Goal: Check status: Check status

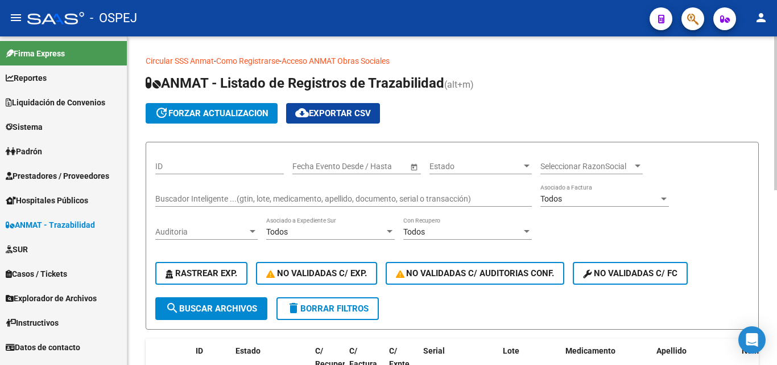
click at [170, 196] on input "Buscador Inteligente ...(gtin, lote, medicamento, apellido, documento, serial o…" at bounding box center [343, 199] width 377 height 10
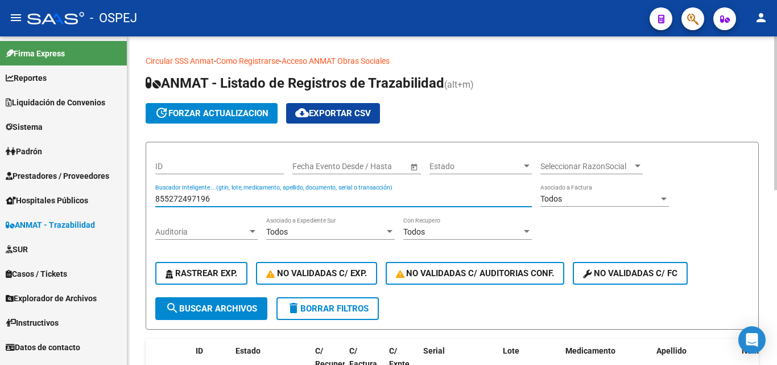
type input "855272497196"
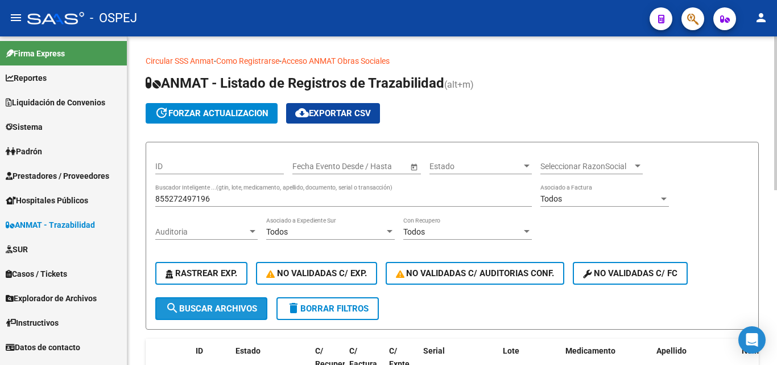
click at [217, 314] on button "search Buscar Archivos" at bounding box center [211, 308] width 112 height 23
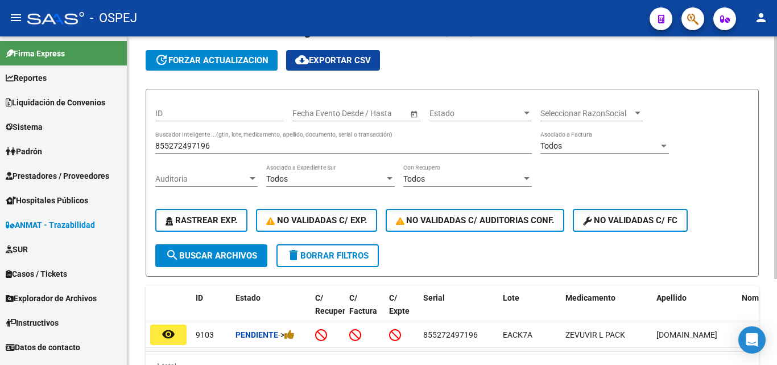
scroll to position [114, 0]
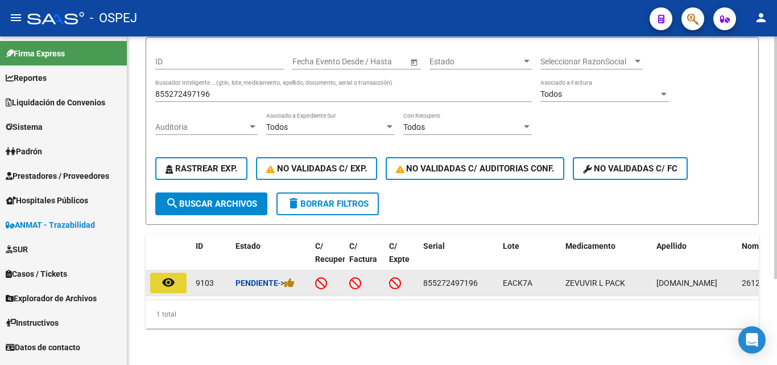
click at [177, 275] on button "remove_red_eye" at bounding box center [168, 283] width 36 height 20
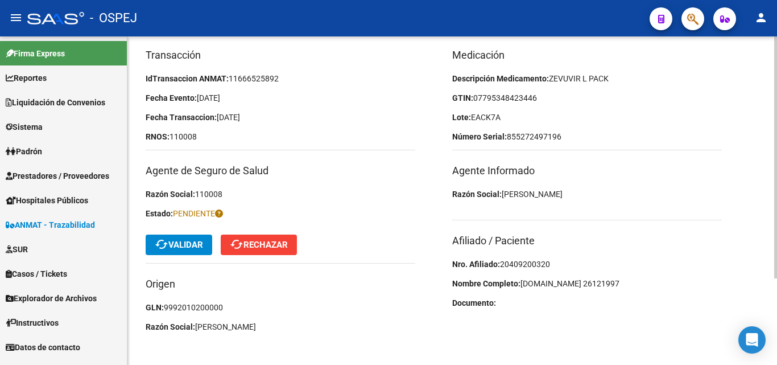
scroll to position [118, 0]
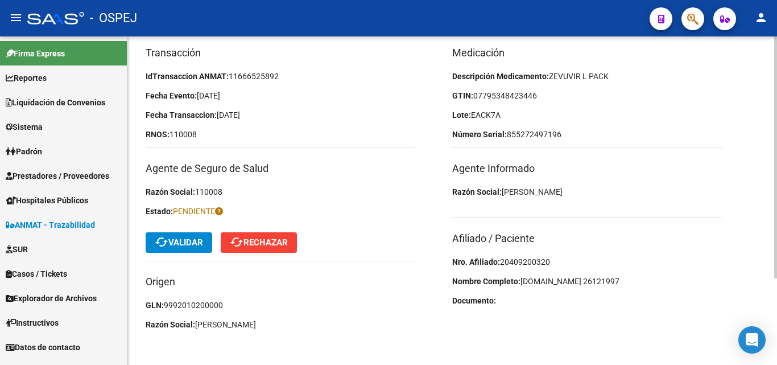
click at [549, 258] on span "20409200320" at bounding box center [525, 261] width 50 height 9
click at [529, 264] on span "20409200320" at bounding box center [525, 261] width 50 height 9
copy span "20409200320"
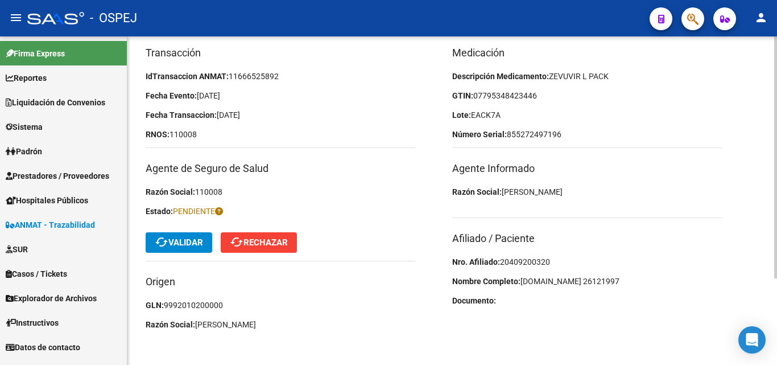
click at [176, 249] on button "cached Validar" at bounding box center [179, 242] width 67 height 20
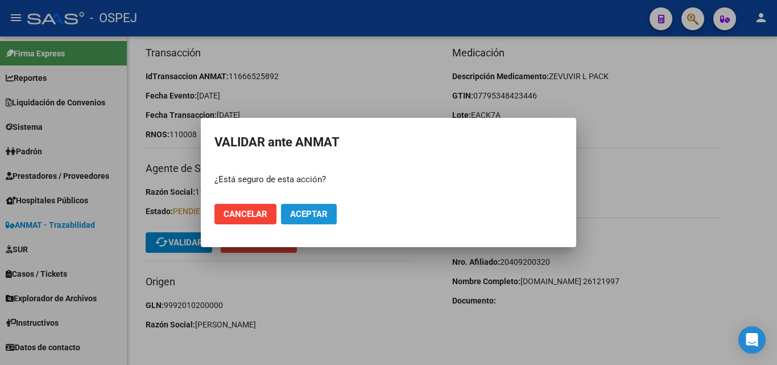
click at [318, 212] on span "Aceptar" at bounding box center [309, 214] width 38 height 10
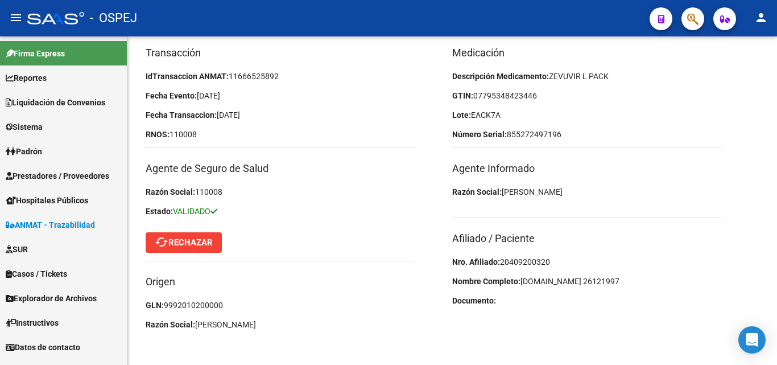
click at [54, 224] on span "ANMAT - Trazabilidad" at bounding box center [50, 225] width 89 height 13
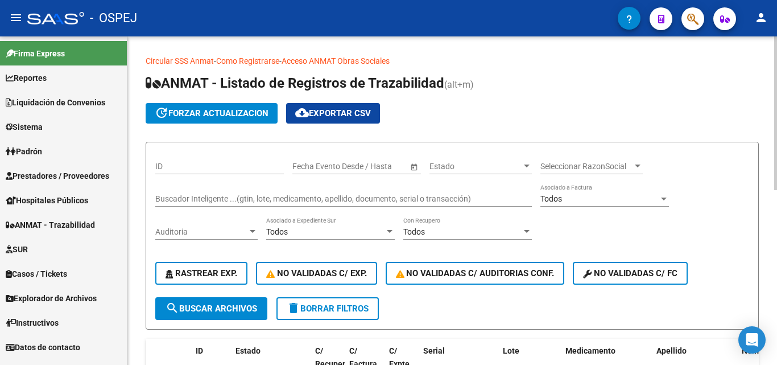
click at [208, 200] on input "Buscador Inteligente ...(gtin, lote, medicamento, apellido, documento, serial o…" at bounding box center [343, 199] width 377 height 10
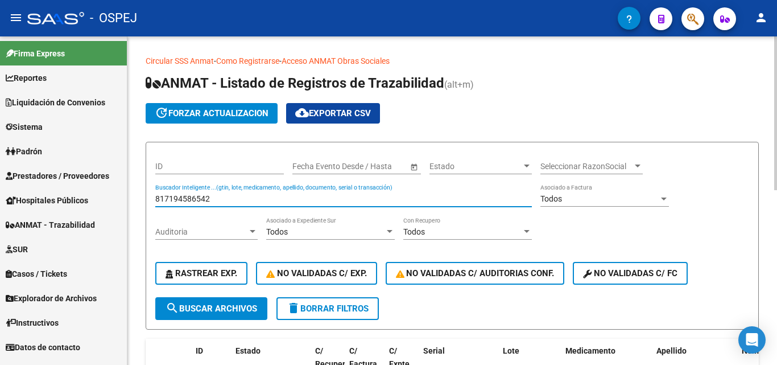
type input "817194586542"
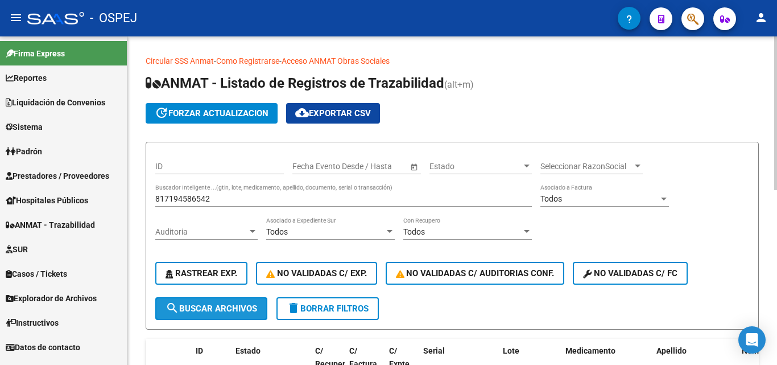
click at [190, 312] on span "search Buscar Archivos" at bounding box center [212, 308] width 92 height 10
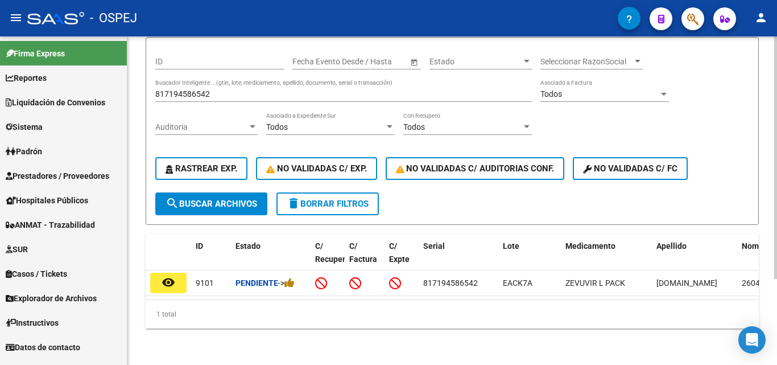
scroll to position [114, 0]
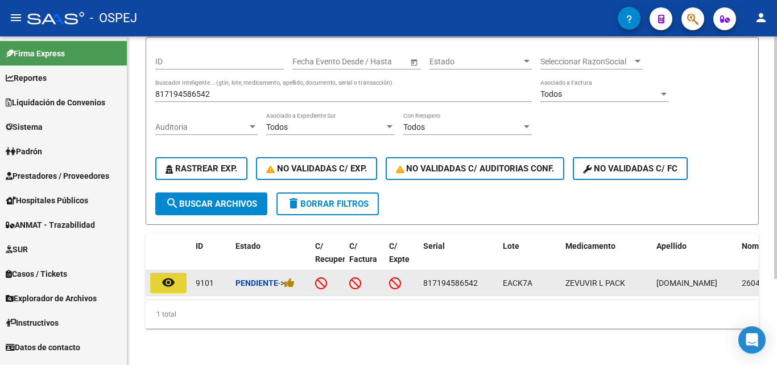
click at [174, 275] on mat-icon "remove_red_eye" at bounding box center [169, 282] width 14 height 14
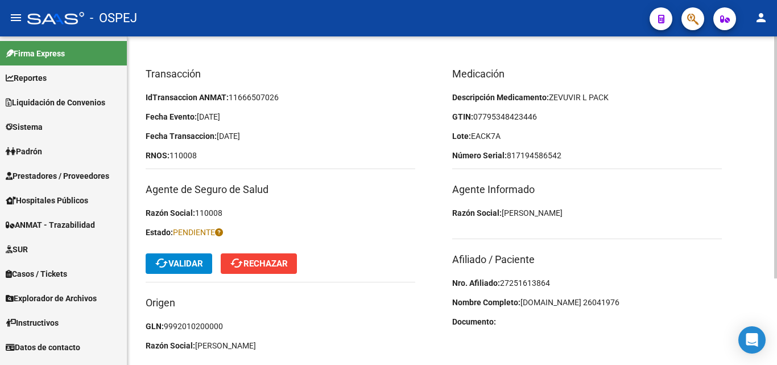
scroll to position [114, 0]
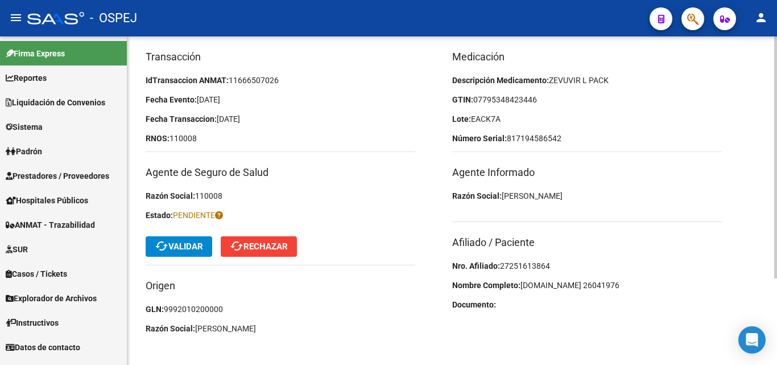
click at [524, 264] on span "27251613864" at bounding box center [525, 265] width 50 height 9
copy span "27251613864"
click at [525, 98] on span "07795348423446" at bounding box center [506, 99] width 64 height 9
click at [553, 100] on p "GTIN: 07795348423446" at bounding box center [587, 99] width 270 height 13
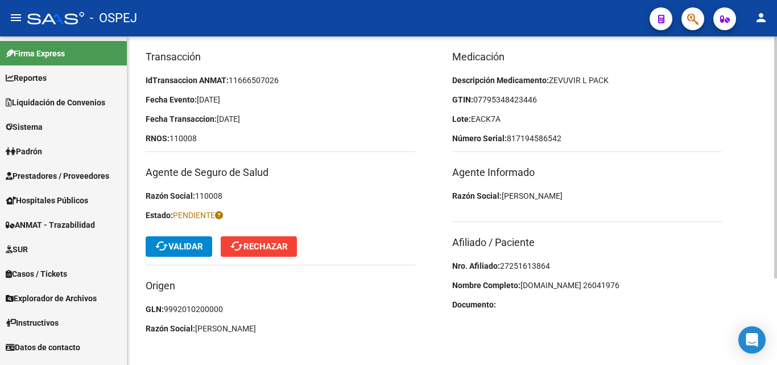
click at [194, 244] on span "cached Validar" at bounding box center [179, 246] width 48 height 10
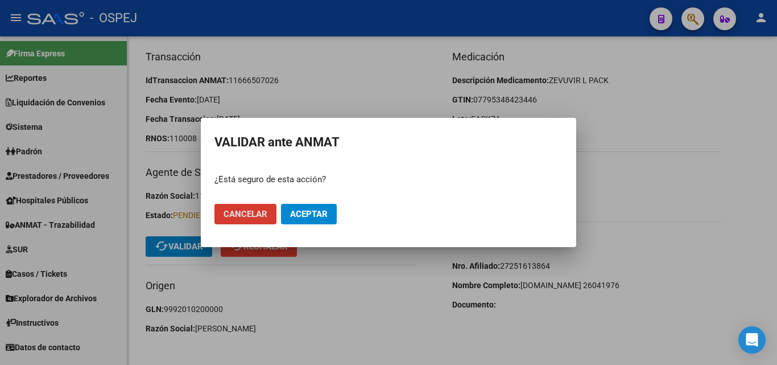
click at [321, 213] on span "Aceptar" at bounding box center [309, 214] width 38 height 10
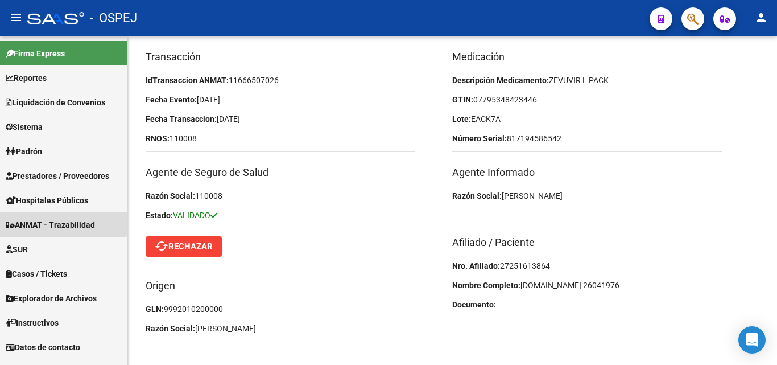
click at [62, 221] on span "ANMAT - Trazabilidad" at bounding box center [50, 225] width 89 height 13
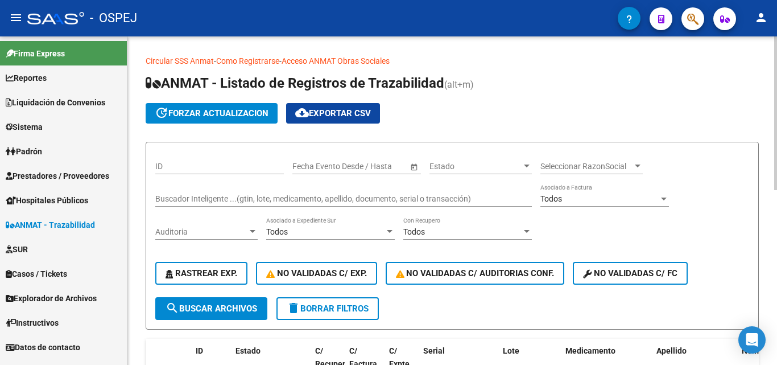
click at [212, 200] on input "Buscador Inteligente ...(gtin, lote, medicamento, apellido, documento, serial o…" at bounding box center [343, 199] width 377 height 10
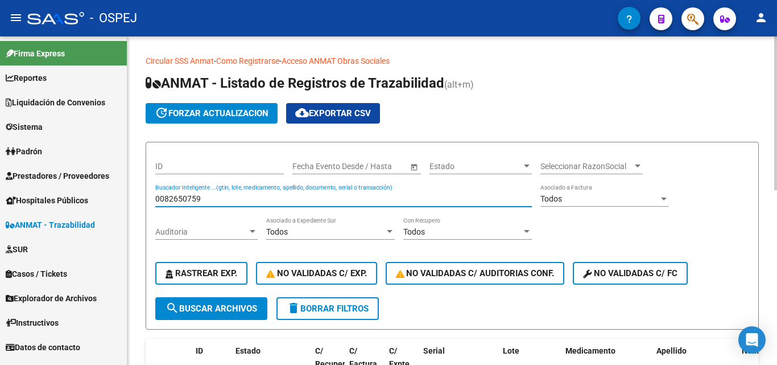
type input "0082650759"
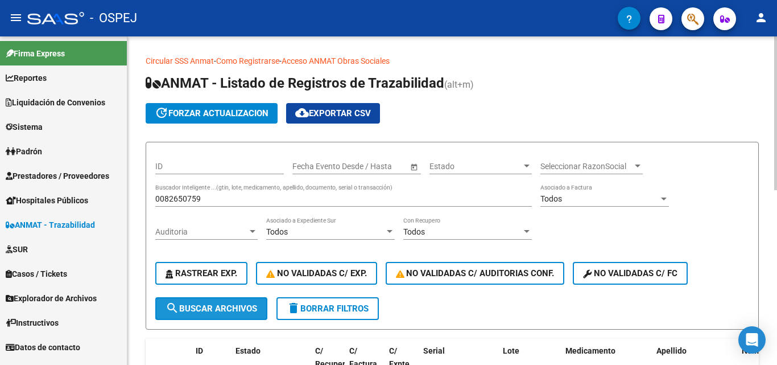
click at [228, 312] on span "search Buscar Archivos" at bounding box center [212, 308] width 92 height 10
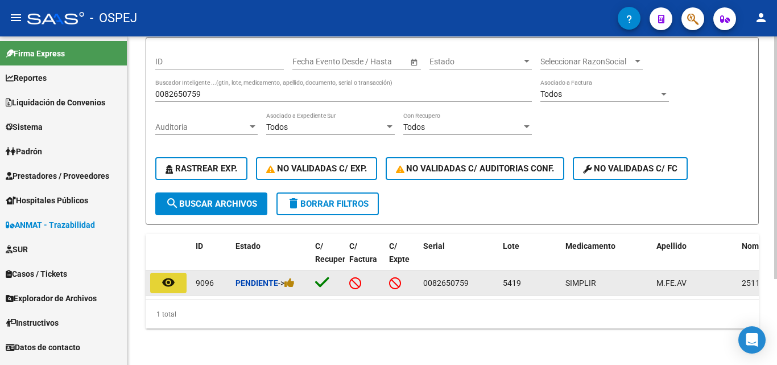
click at [159, 278] on button "remove_red_eye" at bounding box center [168, 283] width 36 height 20
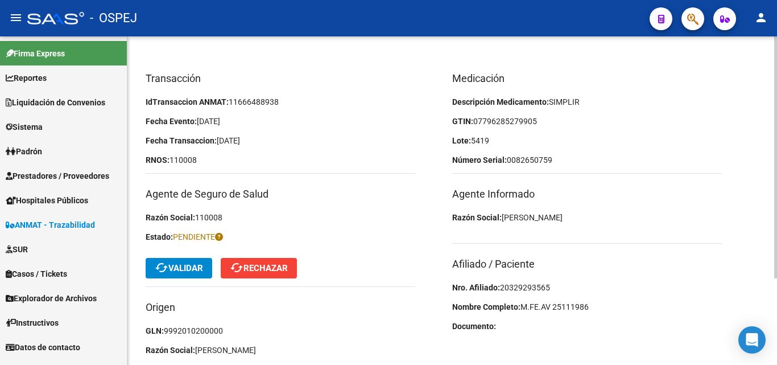
scroll to position [114, 0]
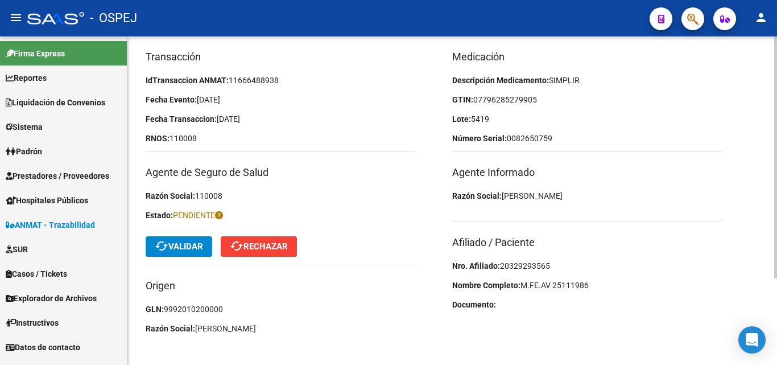
click at [529, 266] on span "20329293565" at bounding box center [525, 265] width 50 height 9
copy span "20329293565"
click at [167, 248] on mat-icon "cached" at bounding box center [162, 246] width 14 height 14
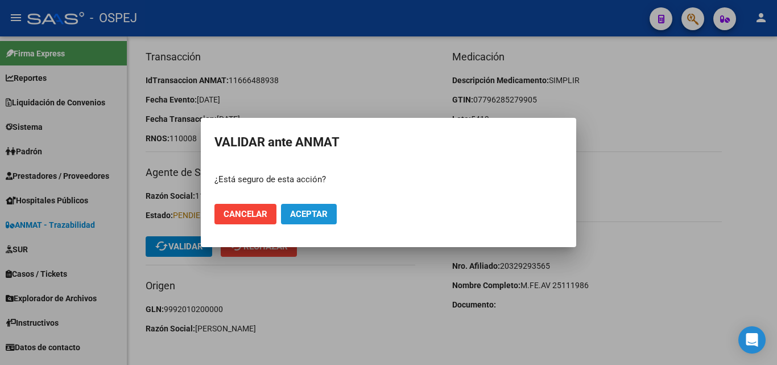
click at [302, 212] on span "Aceptar" at bounding box center [309, 214] width 38 height 10
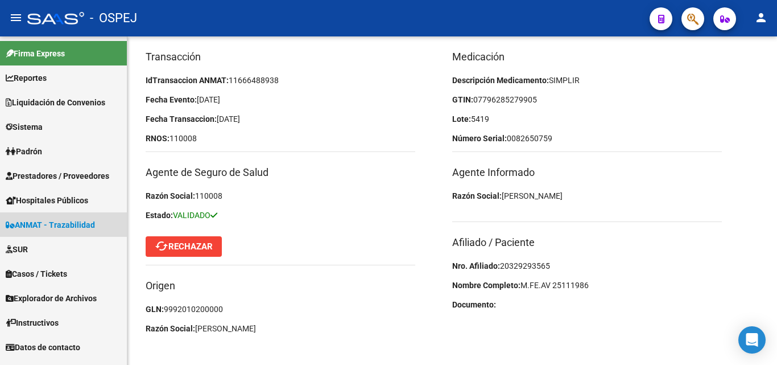
click at [42, 234] on link "ANMAT - Trazabilidad" at bounding box center [63, 224] width 127 height 24
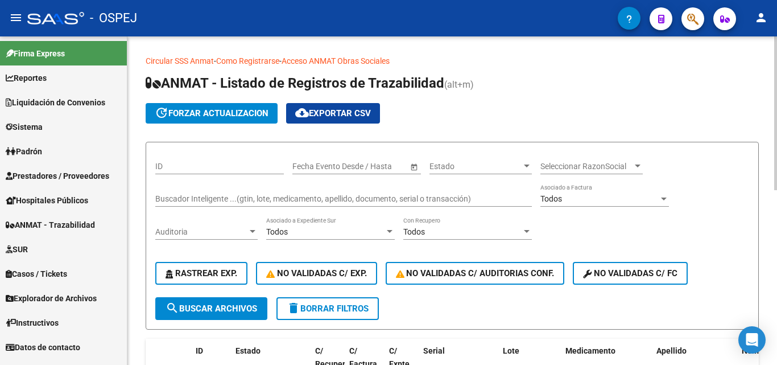
drag, startPoint x: 179, startPoint y: 224, endPoint x: 178, endPoint y: 201, distance: 22.8
click at [179, 208] on div "ID Start date – End date Fecha Evento Desde / Hasta Estado Estado Seleccionar R…" at bounding box center [452, 224] width 594 height 146
click at [178, 201] on input "Buscador Inteligente ...(gtin, lote, medicamento, apellido, documento, serial o…" at bounding box center [343, 199] width 377 height 10
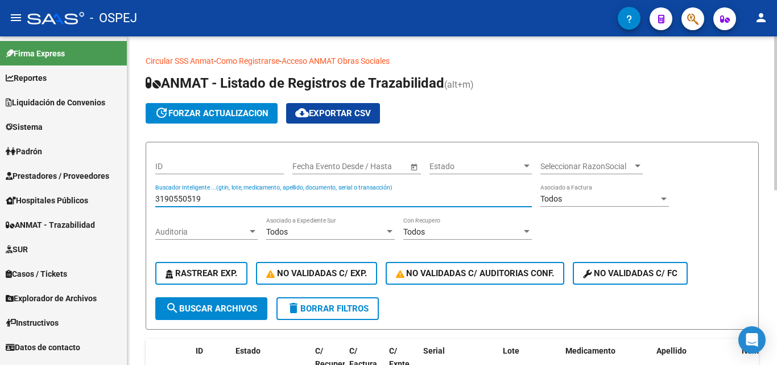
type input "3190550519"
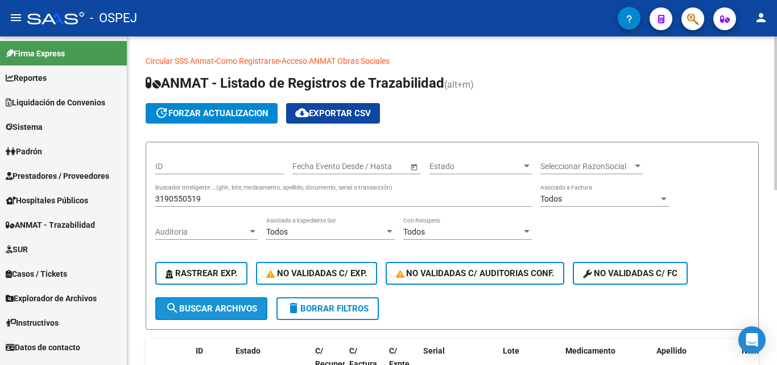
click at [212, 310] on span "search Buscar Archivos" at bounding box center [212, 308] width 92 height 10
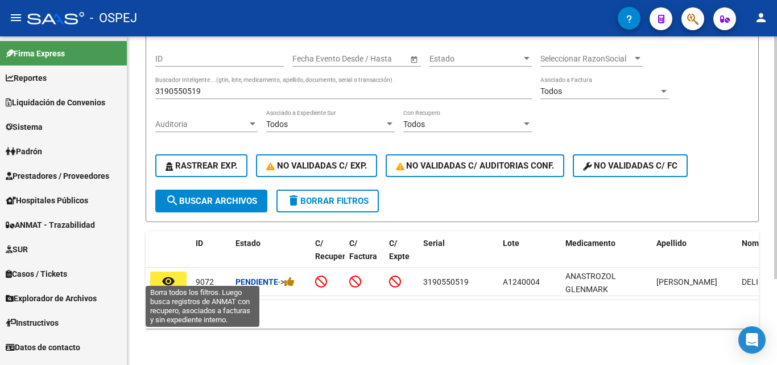
scroll to position [114, 0]
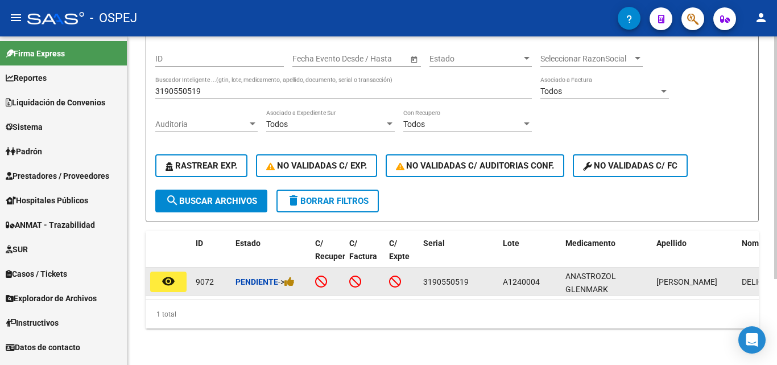
click at [161, 278] on button "remove_red_eye" at bounding box center [168, 281] width 36 height 20
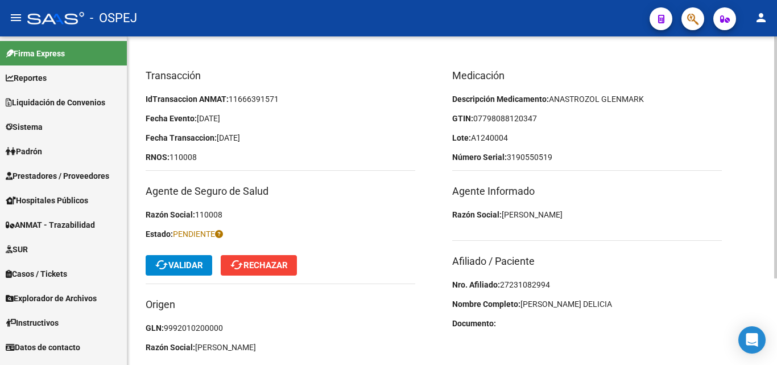
scroll to position [114, 0]
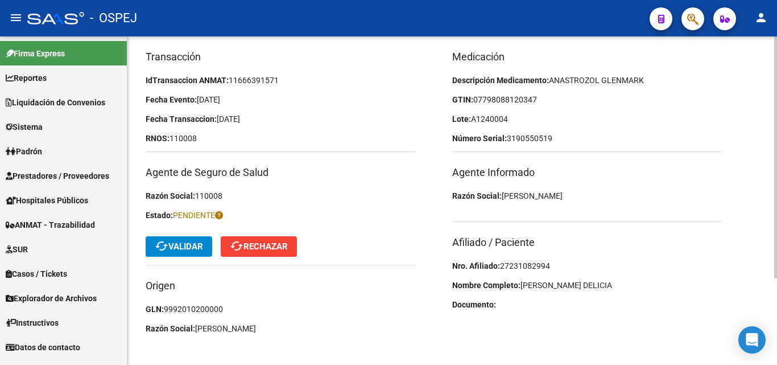
click at [528, 264] on span "27231082994" at bounding box center [525, 265] width 50 height 9
copy span "27231082994"
click at [517, 119] on p "Lote: A1240004" at bounding box center [587, 119] width 270 height 13
click at [183, 248] on span "cached Validar" at bounding box center [179, 246] width 48 height 10
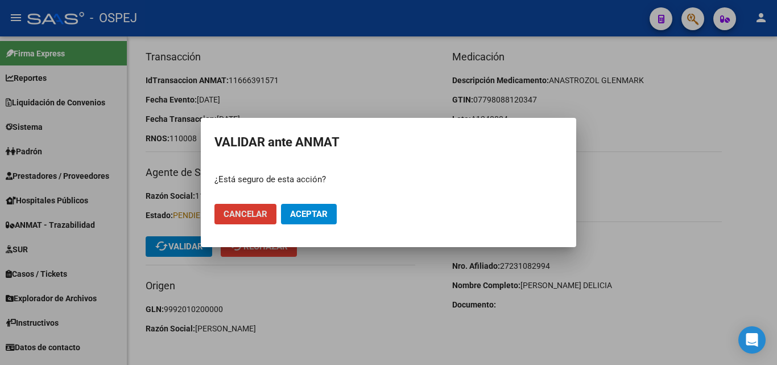
click at [326, 216] on span "Aceptar" at bounding box center [309, 214] width 38 height 10
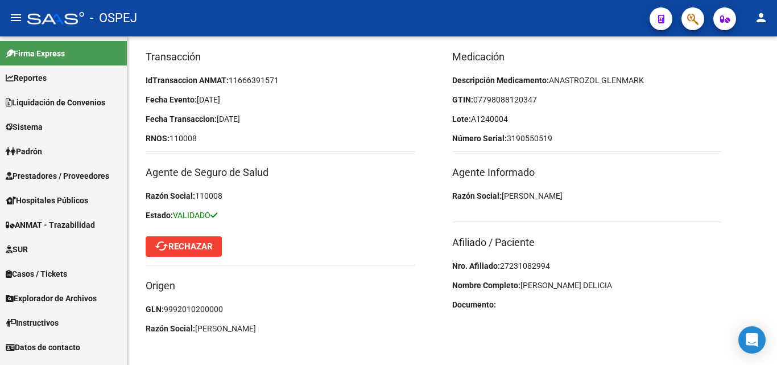
click at [34, 217] on link "ANMAT - Trazabilidad" at bounding box center [63, 224] width 127 height 24
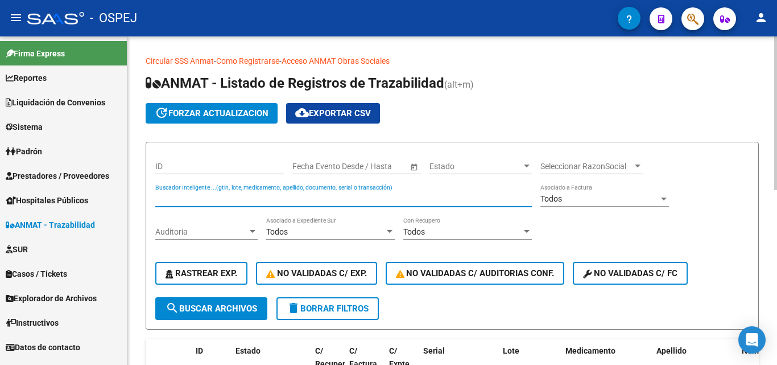
click at [171, 199] on input "Buscador Inteligente ...(gtin, lote, medicamento, apellido, documento, serial o…" at bounding box center [343, 199] width 377 height 10
type input "3894014653"
click at [179, 307] on span "search Buscar Archivos" at bounding box center [212, 308] width 92 height 10
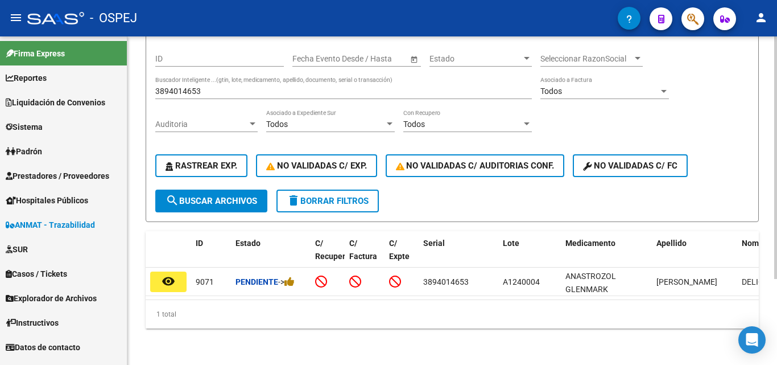
scroll to position [114, 0]
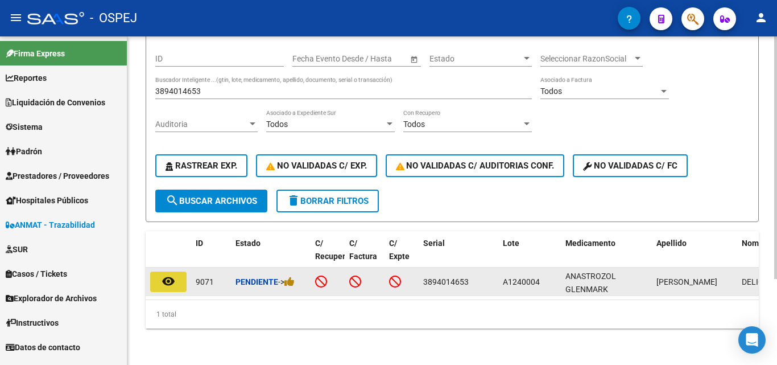
click at [166, 274] on mat-icon "remove_red_eye" at bounding box center [169, 281] width 14 height 14
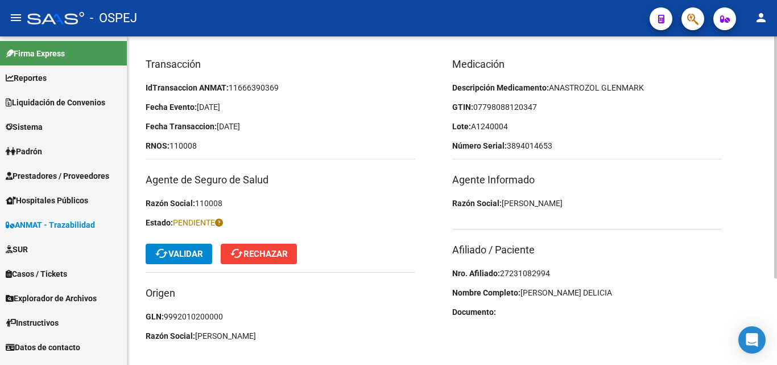
scroll to position [114, 0]
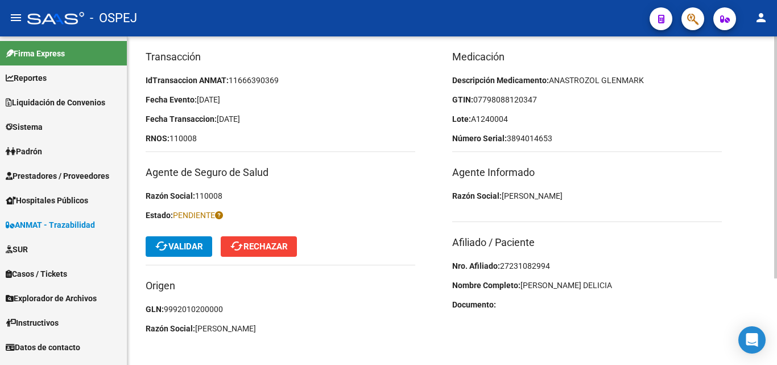
click at [510, 261] on span "27231082994" at bounding box center [525, 265] width 50 height 9
copy span "27231082994"
click at [499, 97] on span "07798088120347" at bounding box center [506, 99] width 64 height 9
click at [513, 98] on span "07798088120347" at bounding box center [506, 99] width 64 height 9
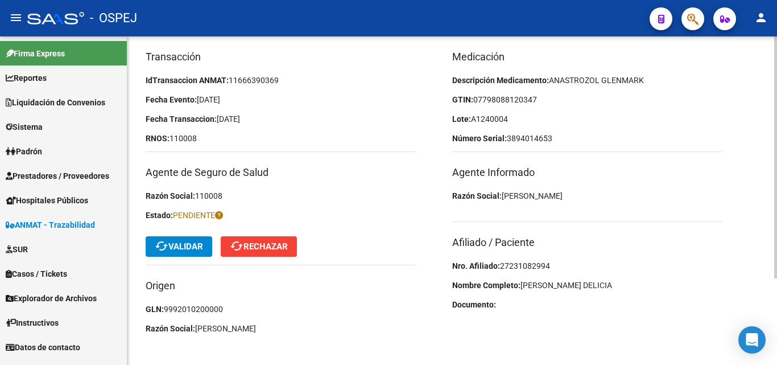
click at [523, 100] on span "07798088120347" at bounding box center [506, 99] width 64 height 9
click at [172, 248] on span "cached Validar" at bounding box center [179, 246] width 48 height 10
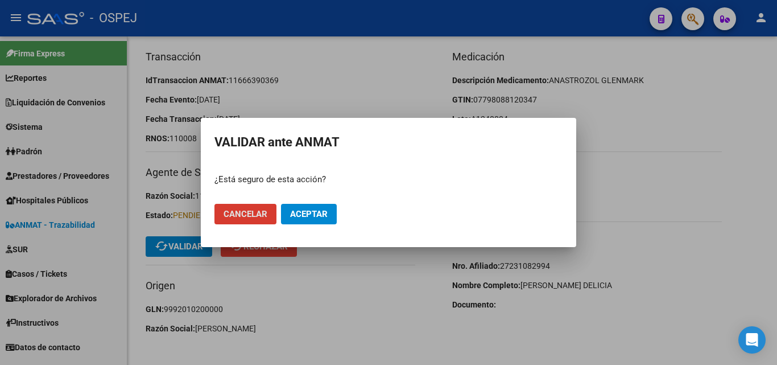
click at [297, 203] on mat-dialog-actions "Cancelar Aceptar" at bounding box center [389, 214] width 348 height 39
click at [301, 208] on button "Aceptar" at bounding box center [309, 214] width 56 height 20
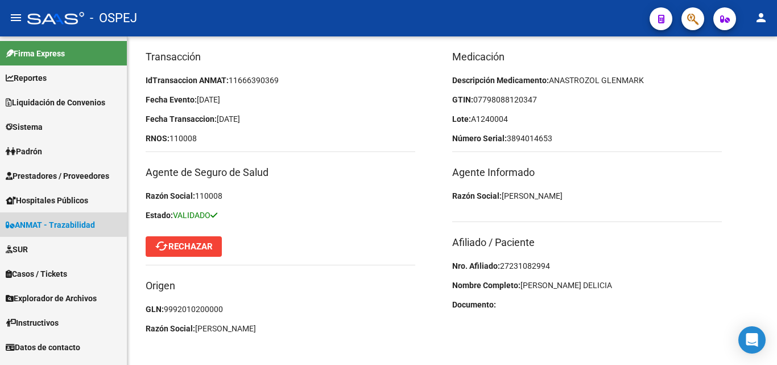
click at [60, 221] on span "ANMAT - Trazabilidad" at bounding box center [50, 225] width 89 height 13
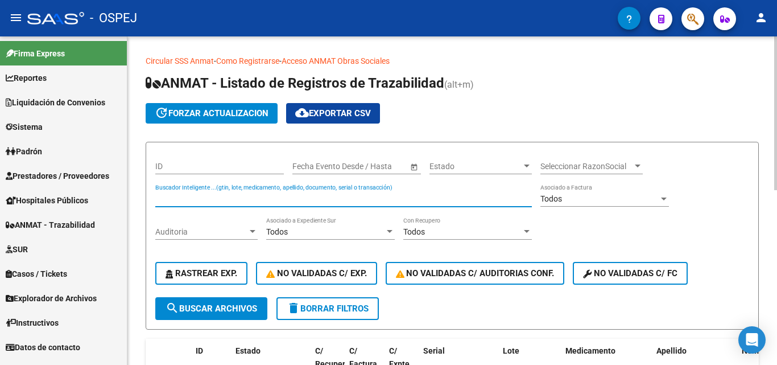
click at [187, 200] on input "Buscador Inteligente ...(gtin, lote, medicamento, apellido, documento, serial o…" at bounding box center [343, 199] width 377 height 10
type input "9619543589"
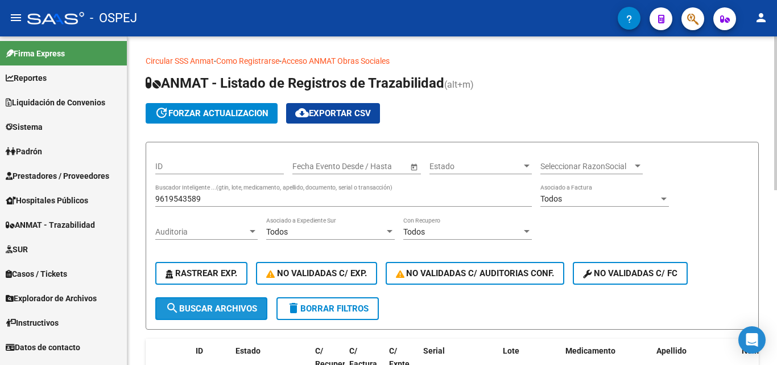
click at [200, 301] on button "search Buscar Archivos" at bounding box center [211, 308] width 112 height 23
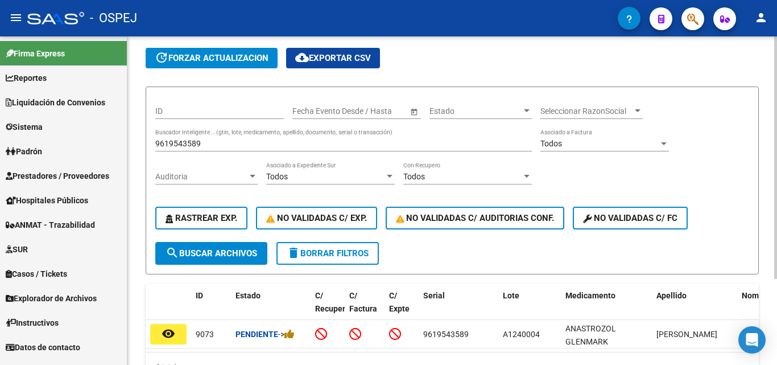
scroll to position [117, 0]
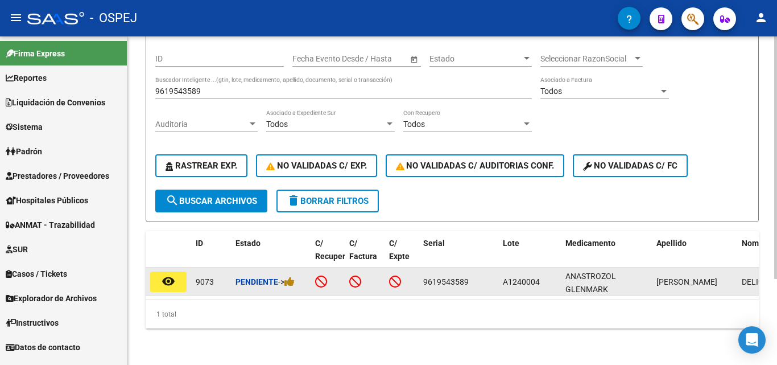
click at [168, 275] on mat-icon "remove_red_eye" at bounding box center [169, 281] width 14 height 14
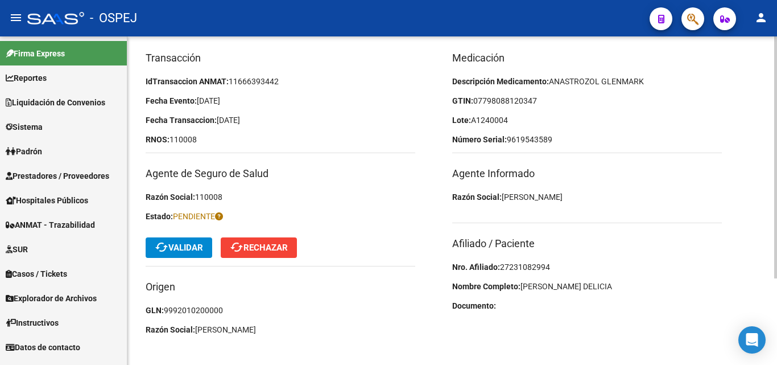
scroll to position [114, 0]
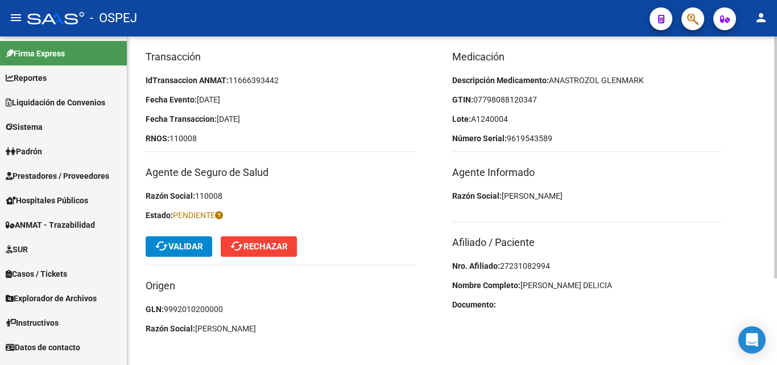
click at [507, 260] on p "Nro. Afiliado: 27231082994" at bounding box center [587, 266] width 270 height 13
copy span "27231082994"
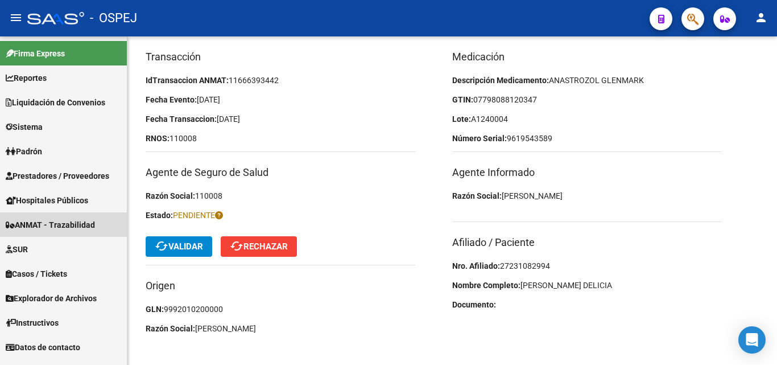
click at [67, 227] on span "ANMAT - Trazabilidad" at bounding box center [50, 225] width 89 height 13
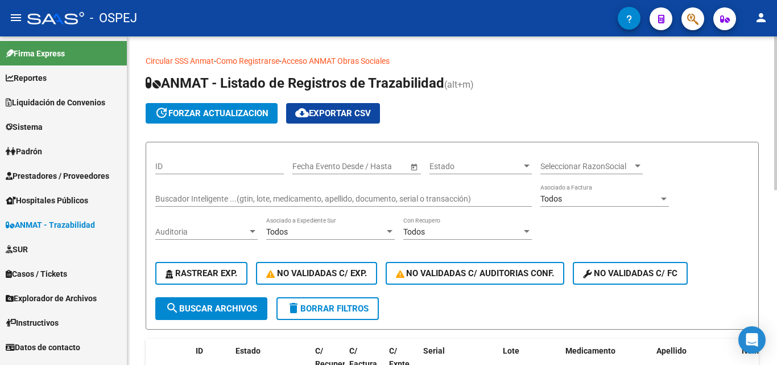
click at [167, 199] on input "Buscador Inteligente ...(gtin, lote, medicamento, apellido, documento, serial o…" at bounding box center [343, 199] width 377 height 10
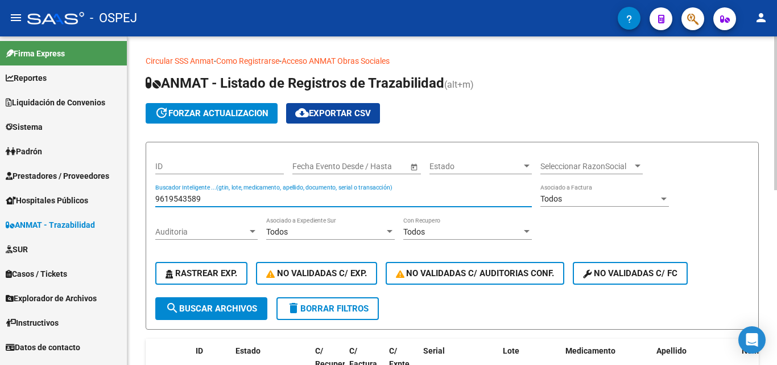
type input "9619543589"
click at [204, 311] on span "search Buscar Archivos" at bounding box center [212, 308] width 92 height 10
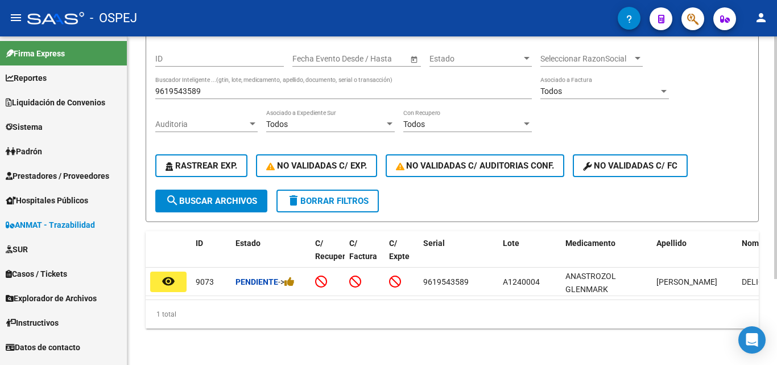
scroll to position [117, 0]
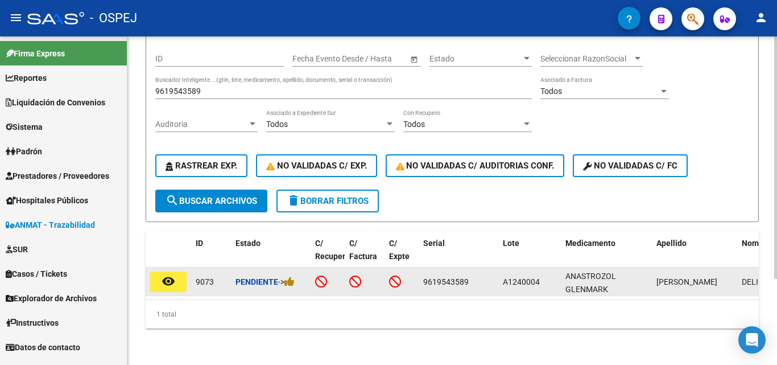
click at [164, 274] on mat-icon "remove_red_eye" at bounding box center [169, 281] width 14 height 14
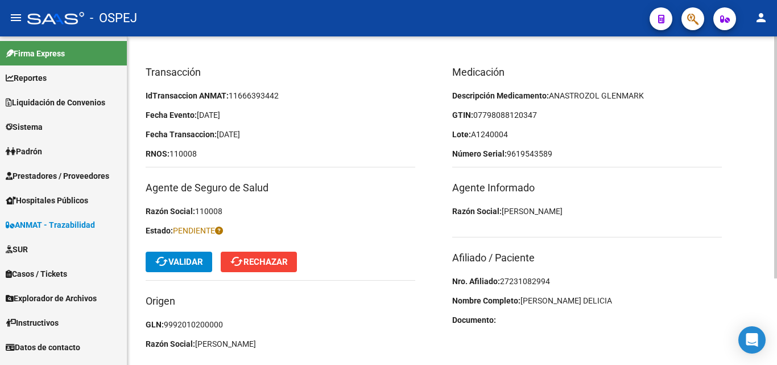
scroll to position [114, 0]
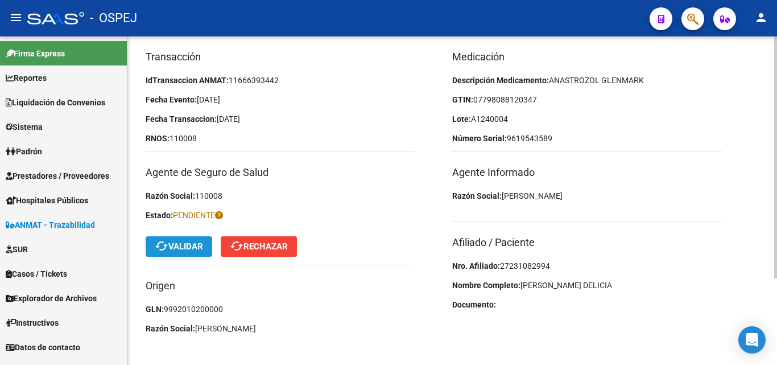
click at [196, 254] on button "cached Validar" at bounding box center [179, 246] width 67 height 20
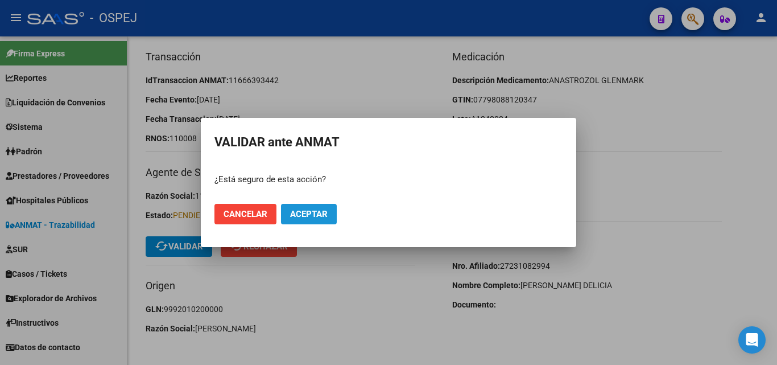
click at [302, 211] on span "Aceptar" at bounding box center [309, 214] width 38 height 10
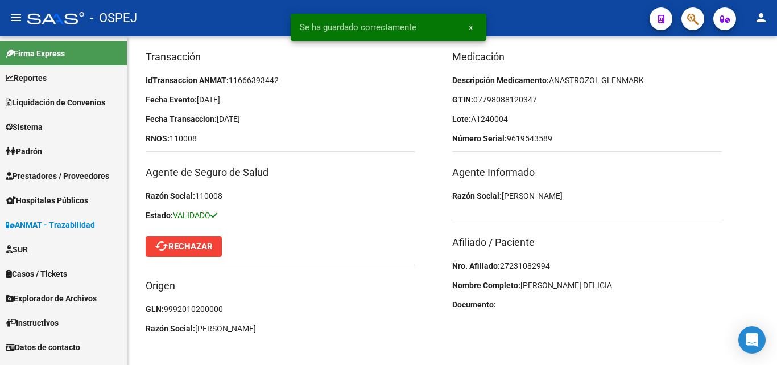
click at [46, 223] on span "ANMAT - Trazabilidad" at bounding box center [50, 225] width 89 height 13
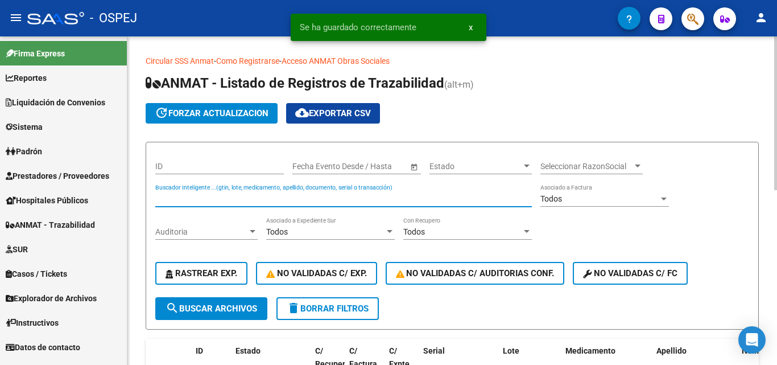
click at [203, 196] on input "Buscador Inteligente ...(gtin, lote, medicamento, apellido, documento, serial o…" at bounding box center [343, 199] width 377 height 10
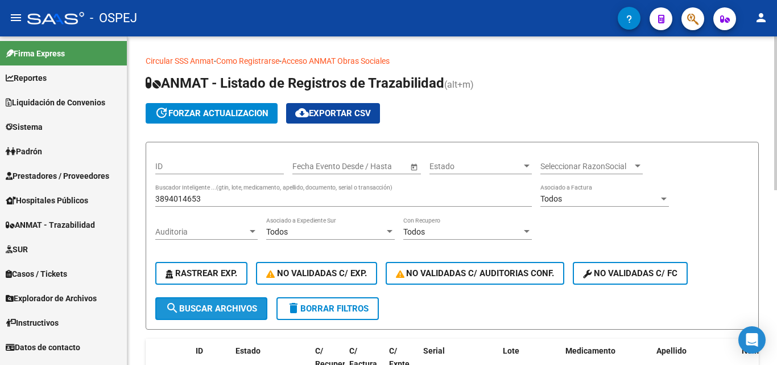
click at [188, 315] on button "search Buscar Archivos" at bounding box center [211, 308] width 112 height 23
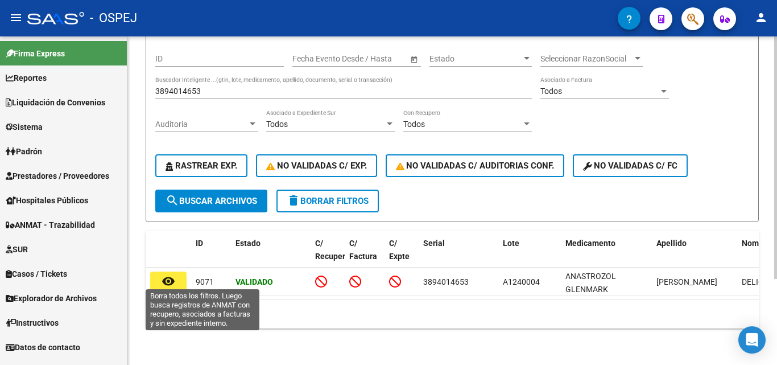
scroll to position [114, 0]
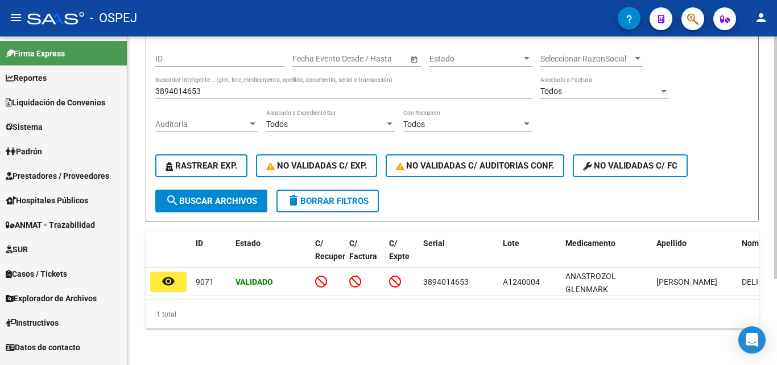
click at [199, 120] on span "Auditoria" at bounding box center [201, 125] width 92 height 10
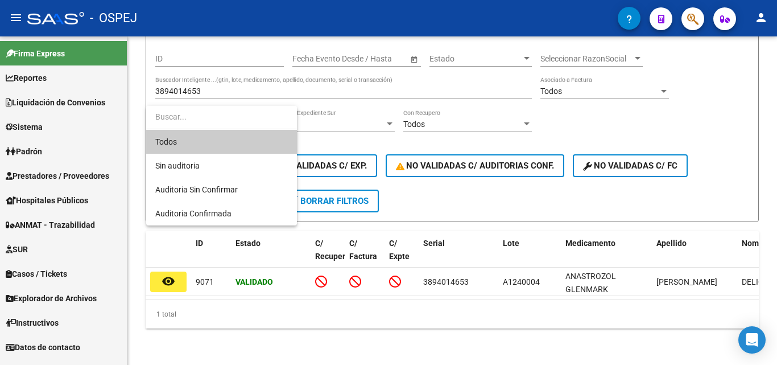
click at [213, 78] on div at bounding box center [388, 182] width 777 height 365
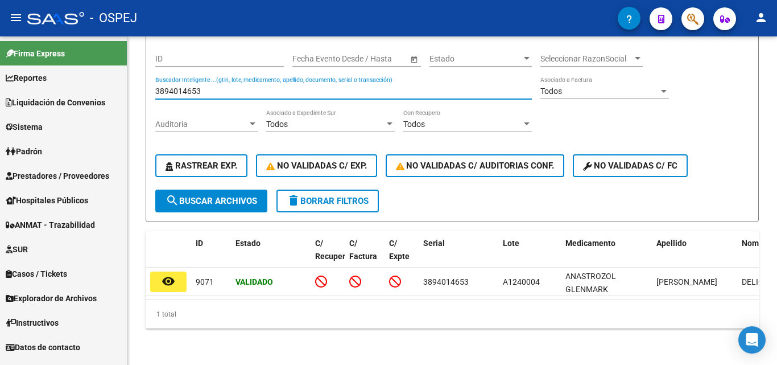
drag, startPoint x: 209, startPoint y: 85, endPoint x: 125, endPoint y: 72, distance: 85.8
click at [125, 72] on mat-sidenav-container "Firma Express Reportes Ingresos Devengados Detalles por CUIL RG Detalles - MT/P…" at bounding box center [388, 200] width 777 height 328
type input "0000087226"
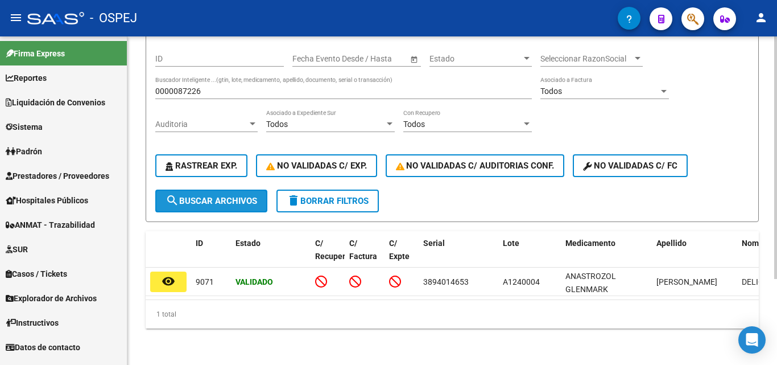
click at [221, 190] on button "search Buscar Archivos" at bounding box center [211, 201] width 112 height 23
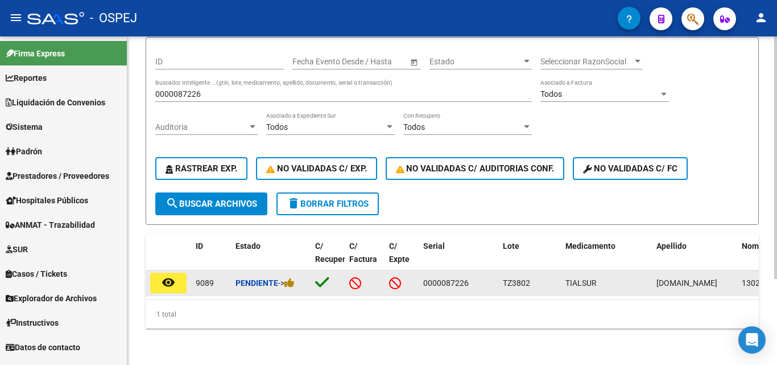
click at [159, 279] on button "remove_red_eye" at bounding box center [168, 283] width 36 height 20
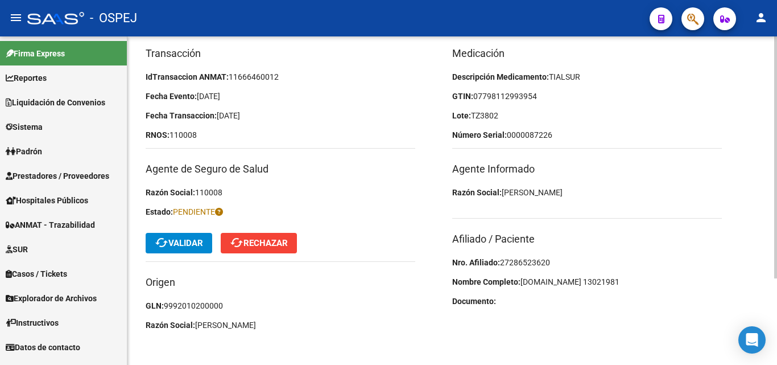
scroll to position [118, 0]
click at [536, 261] on span "27286523620" at bounding box center [525, 261] width 50 height 9
copy span "27286523620"
click at [578, 277] on span "[DOMAIN_NAME] 13021981" at bounding box center [570, 281] width 99 height 9
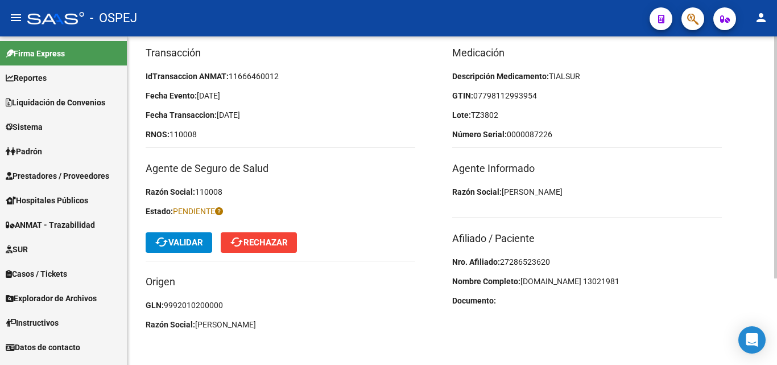
scroll to position [4, 0]
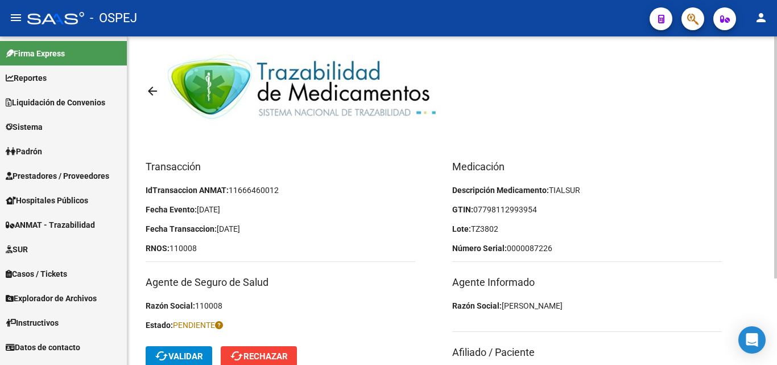
click at [501, 209] on span "07798112993954" at bounding box center [506, 209] width 64 height 9
click at [508, 207] on span "07798112993954" at bounding box center [506, 209] width 64 height 9
click at [521, 210] on span "07798112993954" at bounding box center [506, 209] width 64 height 9
click at [534, 209] on span "07798112993954" at bounding box center [506, 209] width 64 height 9
click at [544, 208] on p "GTIN: 07798112993954" at bounding box center [587, 209] width 270 height 13
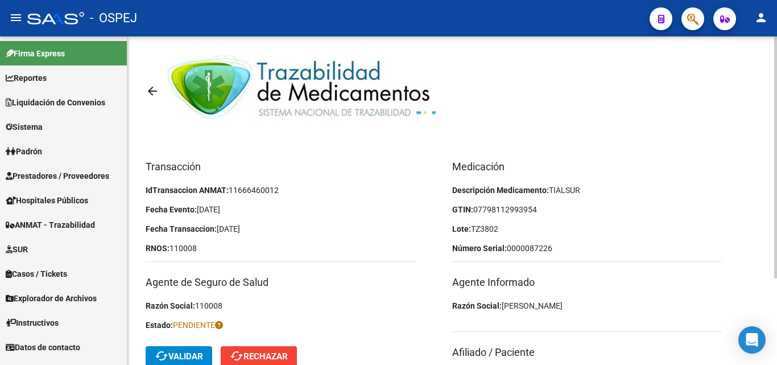
scroll to position [61, 0]
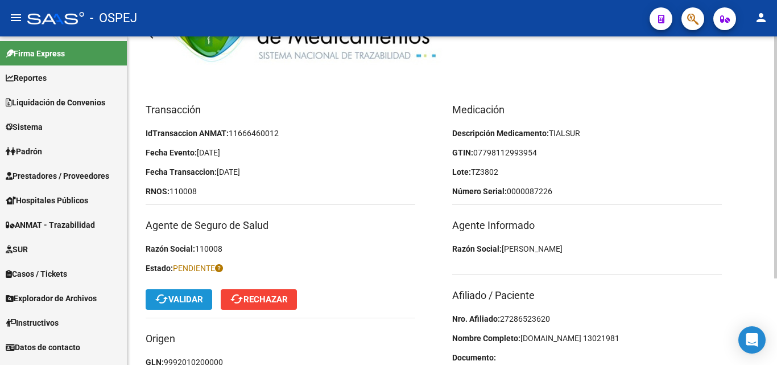
click at [176, 301] on span "cached Validar" at bounding box center [179, 299] width 48 height 10
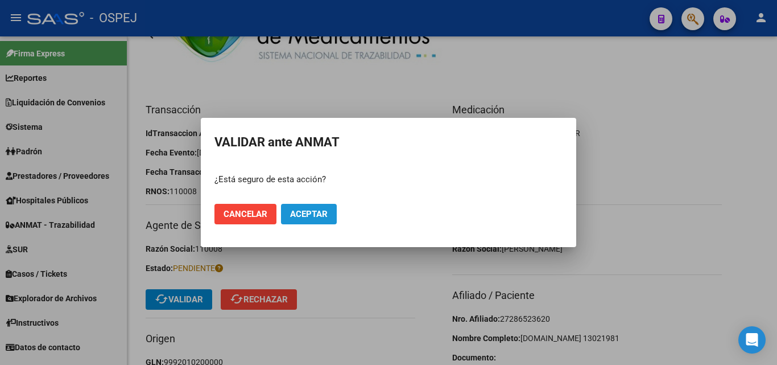
click at [322, 220] on button "Aceptar" at bounding box center [309, 214] width 56 height 20
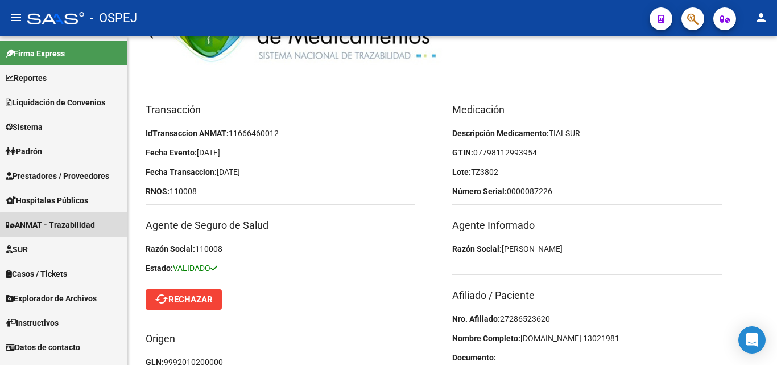
click at [68, 228] on span "ANMAT - Trazabilidad" at bounding box center [50, 225] width 89 height 13
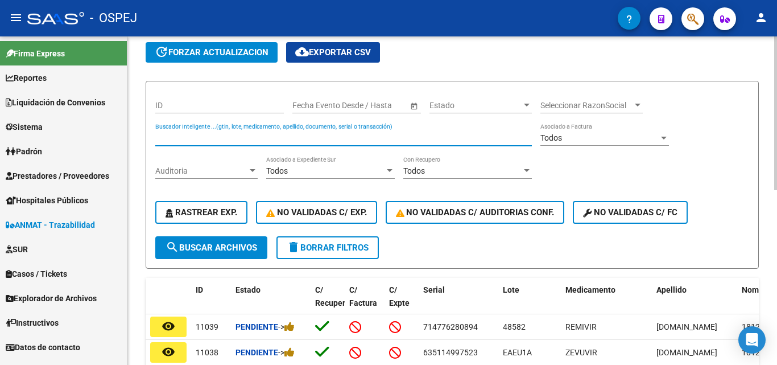
click at [206, 138] on input "Buscador Inteligente ...(gtin, lote, medicamento, apellido, documento, serial o…" at bounding box center [343, 138] width 377 height 10
type input "3201671486"
click at [216, 249] on span "search Buscar Archivos" at bounding box center [212, 247] width 92 height 10
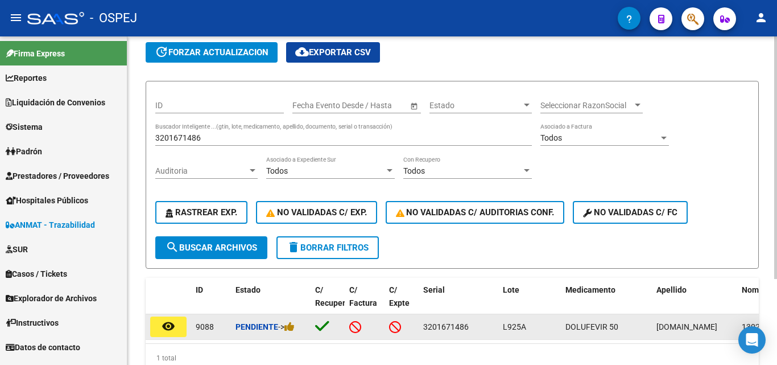
click at [171, 327] on mat-icon "remove_red_eye" at bounding box center [169, 326] width 14 height 14
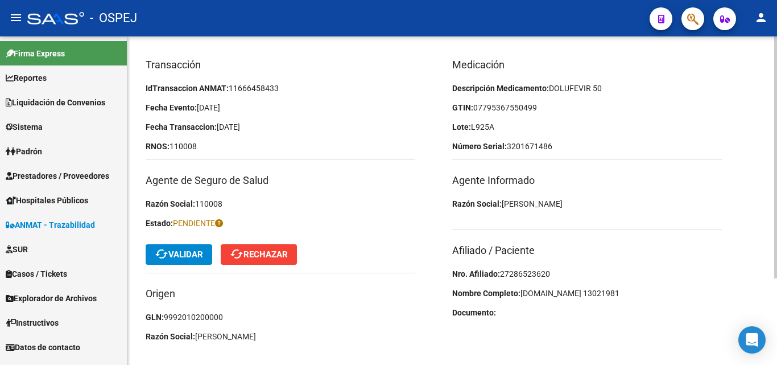
scroll to position [118, 0]
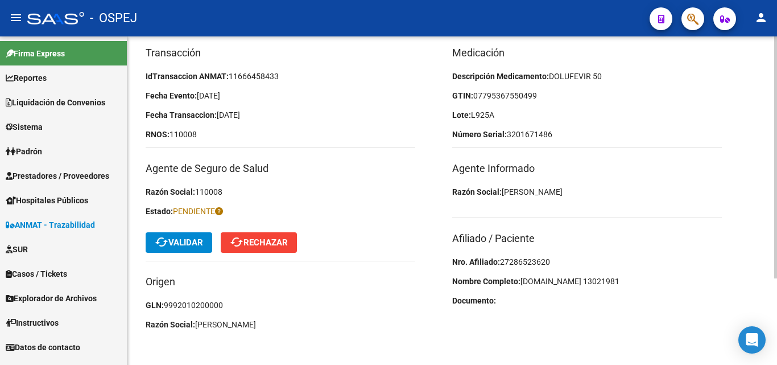
click at [533, 258] on span "27286523620" at bounding box center [525, 261] width 50 height 9
copy span "27286523620"
click at [506, 95] on span "07795367550499" at bounding box center [506, 95] width 64 height 9
click at [520, 96] on span "07795367550499" at bounding box center [506, 95] width 64 height 9
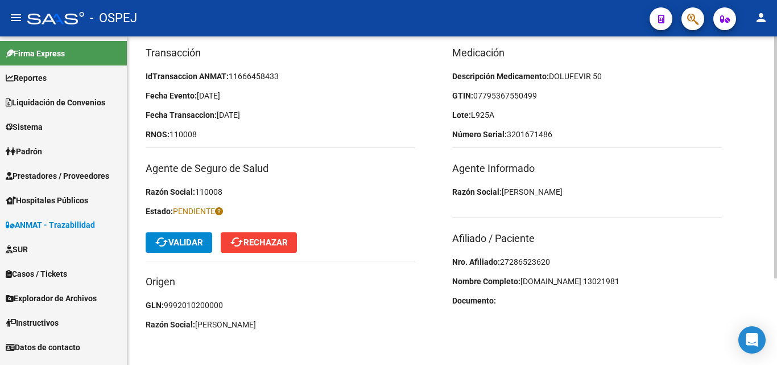
click at [537, 117] on p "Lote: L925A" at bounding box center [587, 115] width 270 height 13
click at [196, 231] on mat-toolbar-row "cached Validar cached Rechazar" at bounding box center [281, 242] width 270 height 36
click at [194, 240] on span "cached Validar" at bounding box center [179, 242] width 48 height 10
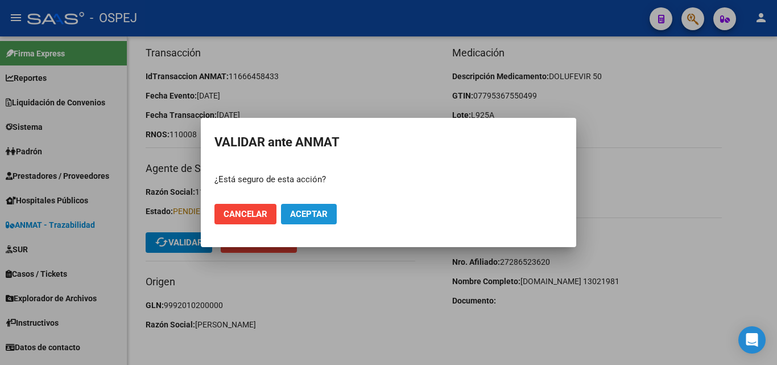
click at [326, 211] on span "Aceptar" at bounding box center [309, 214] width 38 height 10
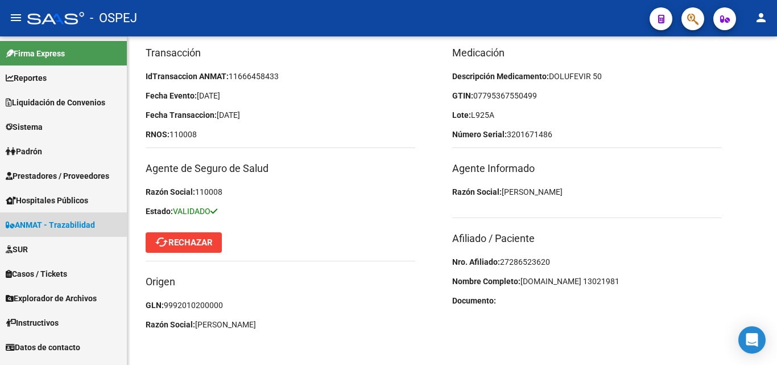
click at [59, 220] on span "ANMAT - Trazabilidad" at bounding box center [50, 225] width 89 height 13
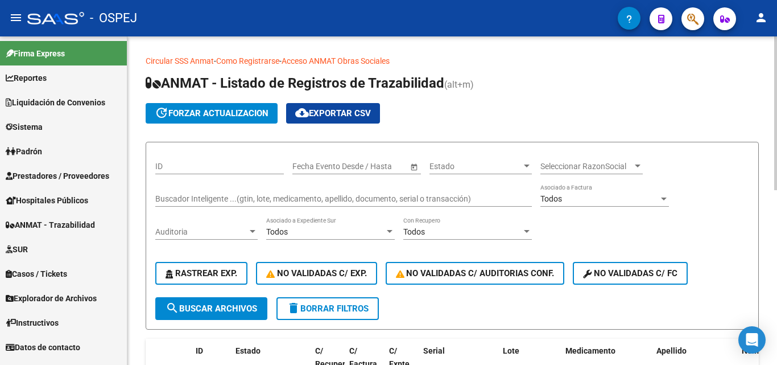
click at [191, 203] on input "Buscador Inteligente ...(gtin, lote, medicamento, apellido, documento, serial o…" at bounding box center [343, 199] width 377 height 10
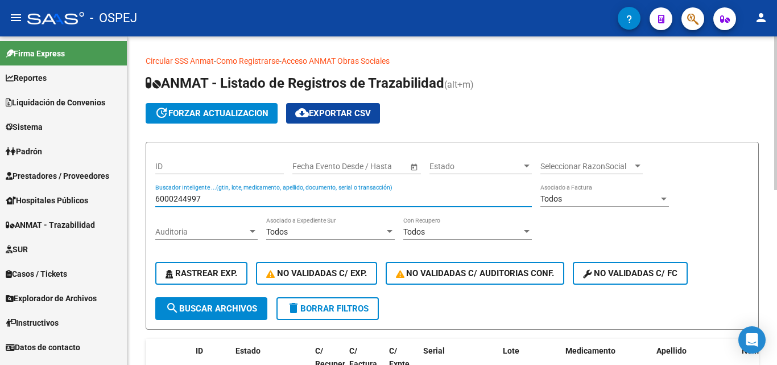
type input "6000244997"
click at [198, 301] on button "search Buscar Archivos" at bounding box center [211, 308] width 112 height 23
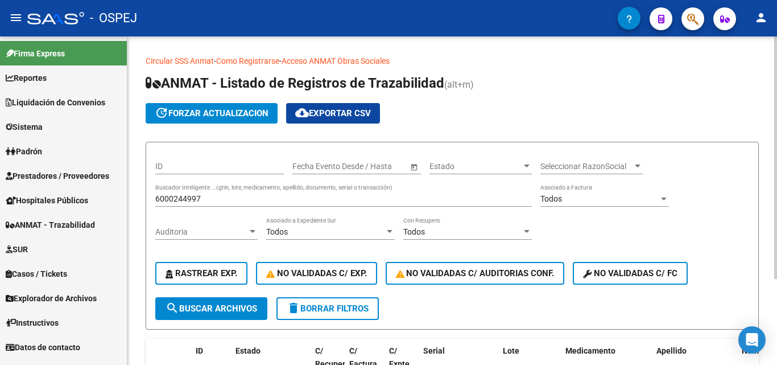
scroll to position [114, 0]
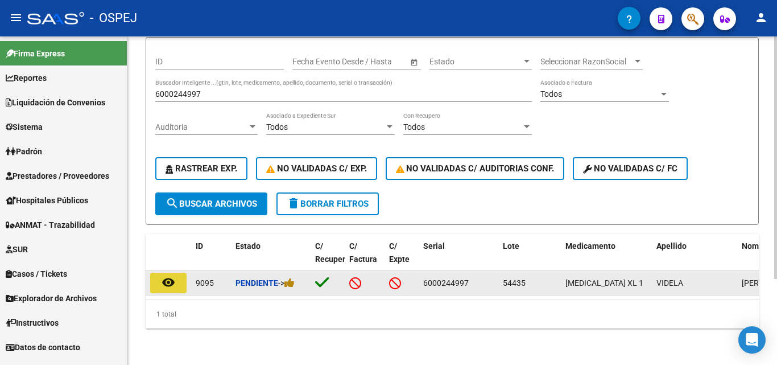
click at [168, 279] on mat-icon "remove_red_eye" at bounding box center [169, 282] width 14 height 14
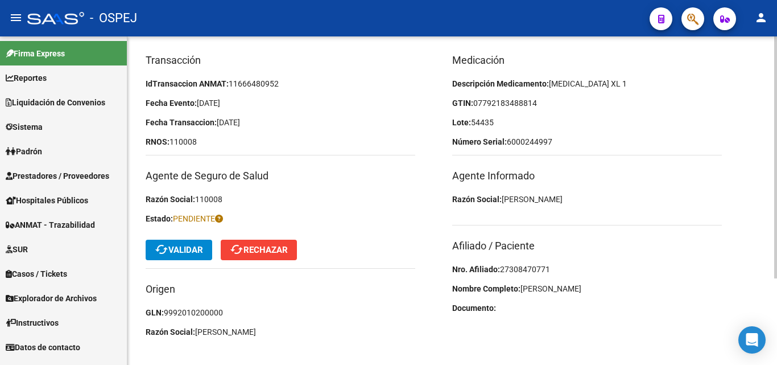
scroll to position [118, 0]
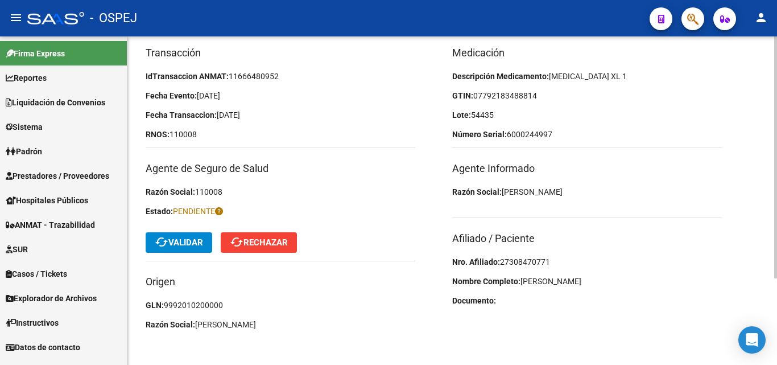
click at [541, 258] on span "27308470771" at bounding box center [525, 261] width 50 height 9
click at [540, 260] on span "27308470771" at bounding box center [525, 261] width 50 height 9
copy span "27308470771"
click at [574, 282] on span "[PERSON_NAME]" at bounding box center [551, 281] width 61 height 9
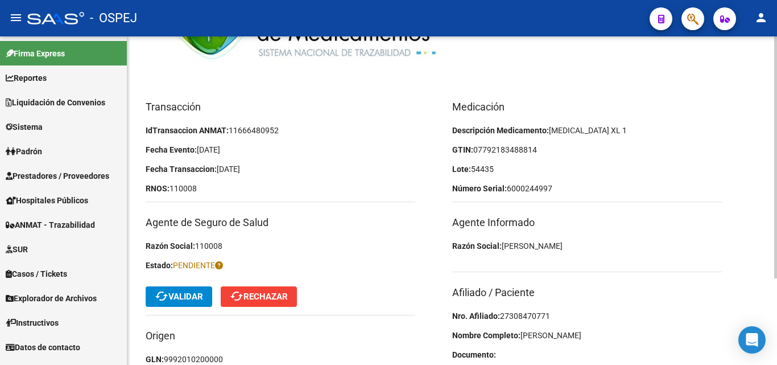
scroll to position [61, 0]
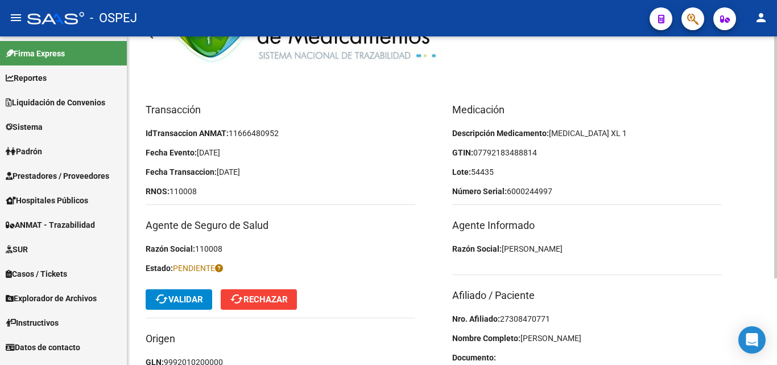
click at [502, 153] on span "07792183488814" at bounding box center [506, 152] width 64 height 9
click at [513, 150] on span "07792183488814" at bounding box center [506, 152] width 64 height 9
click at [544, 154] on p "GTIN: 07792183488814" at bounding box center [587, 152] width 270 height 13
click at [526, 168] on p "Lote: 54435" at bounding box center [587, 172] width 270 height 13
click at [203, 296] on span "cached Validar" at bounding box center [179, 299] width 48 height 10
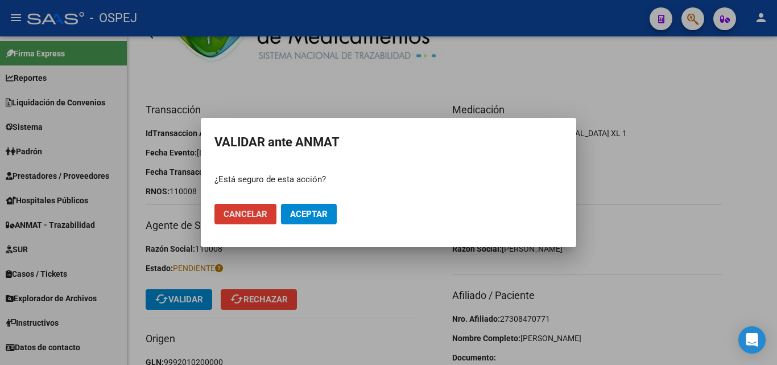
click at [312, 215] on span "Aceptar" at bounding box center [309, 214] width 38 height 10
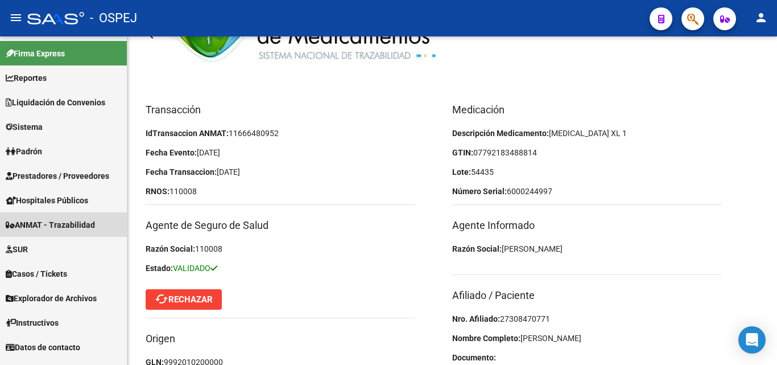
click at [76, 223] on span "ANMAT - Trazabilidad" at bounding box center [50, 225] width 89 height 13
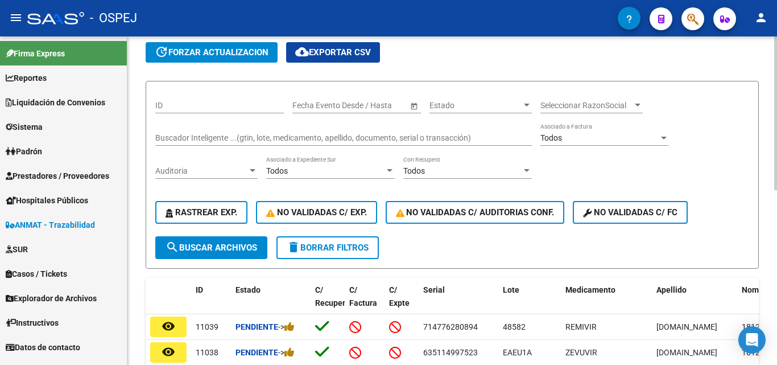
click at [211, 132] on div "Buscador Inteligente ...(gtin, lote, medicamento, apellido, documento, serial o…" at bounding box center [343, 134] width 377 height 23
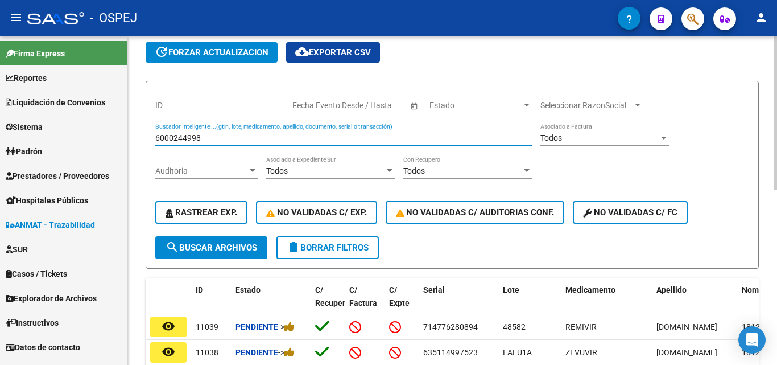
type input "6000244998"
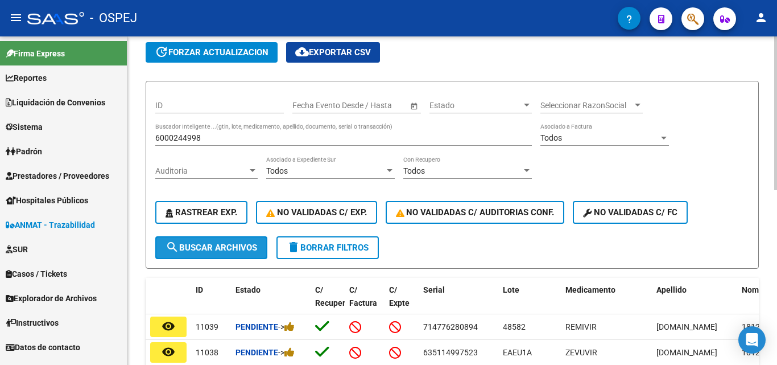
click at [216, 250] on span "search Buscar Archivos" at bounding box center [212, 247] width 92 height 10
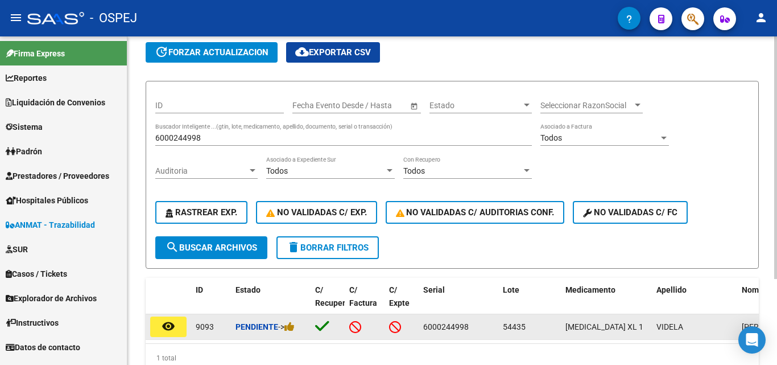
click at [176, 323] on button "remove_red_eye" at bounding box center [168, 326] width 36 height 20
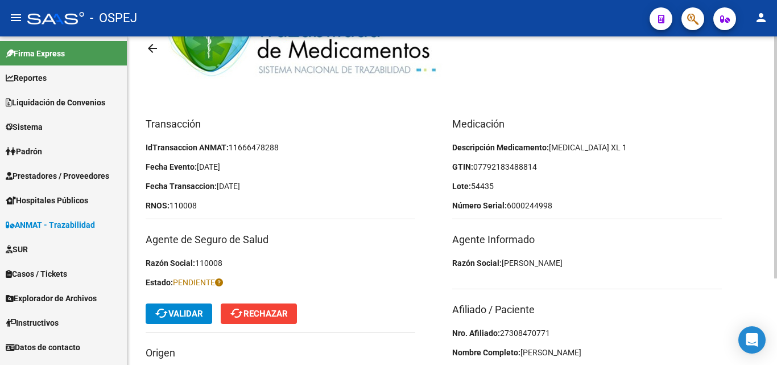
scroll to position [114, 0]
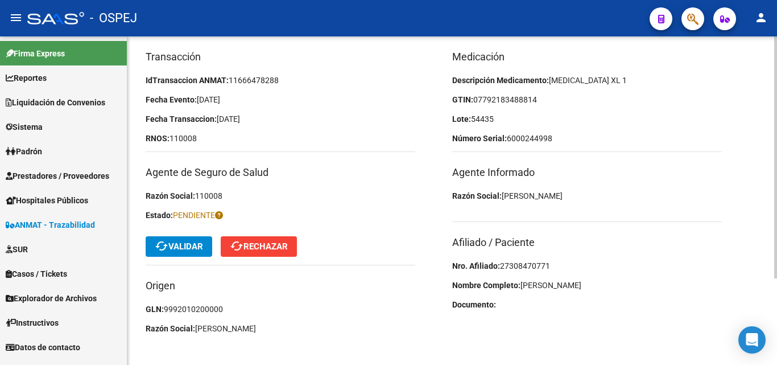
click at [530, 266] on span "27308470771" at bounding box center [525, 265] width 50 height 9
copy span "27308470771"
click at [179, 252] on button "cached Validar" at bounding box center [179, 246] width 67 height 20
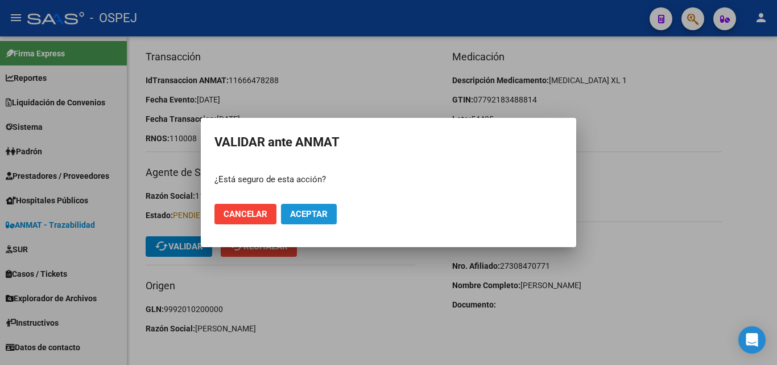
click at [318, 218] on span "Aceptar" at bounding box center [309, 214] width 38 height 10
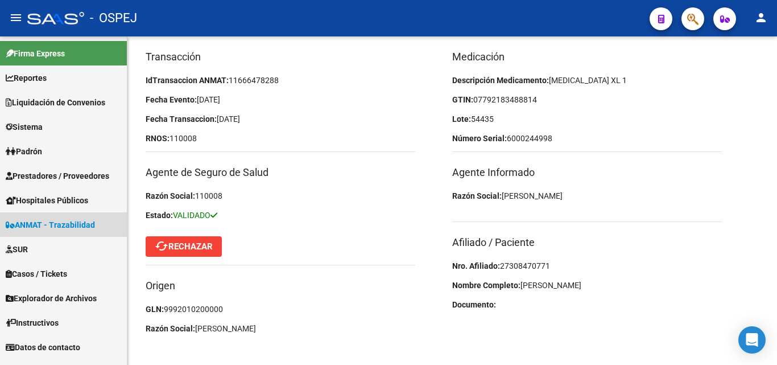
click at [61, 223] on span "ANMAT - Trazabilidad" at bounding box center [50, 225] width 89 height 13
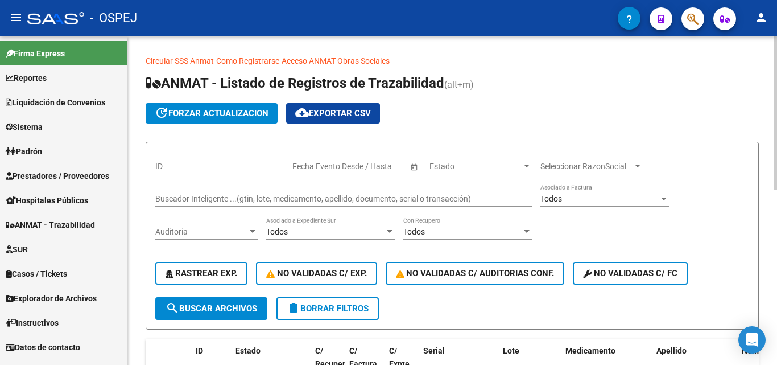
click at [192, 201] on input "Buscador Inteligente ...(gtin, lote, medicamento, apellido, documento, serial o…" at bounding box center [343, 199] width 377 height 10
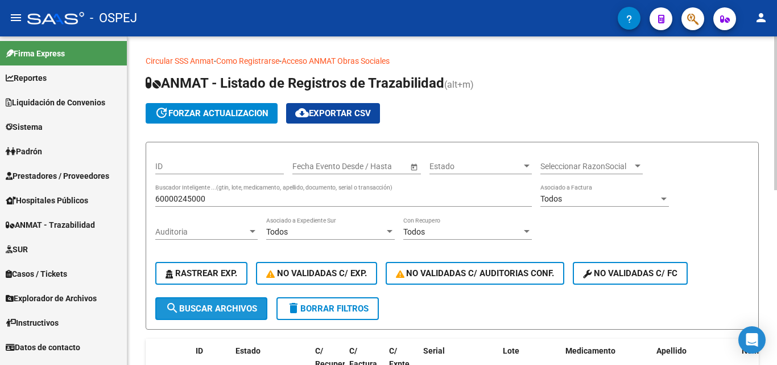
click at [218, 318] on button "search Buscar Archivos" at bounding box center [211, 308] width 112 height 23
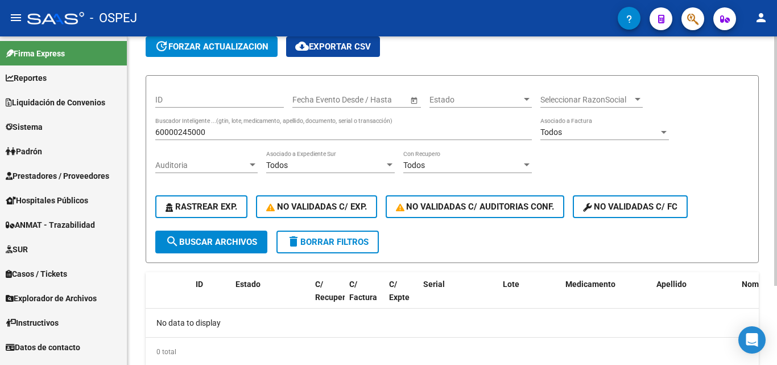
scroll to position [47, 0]
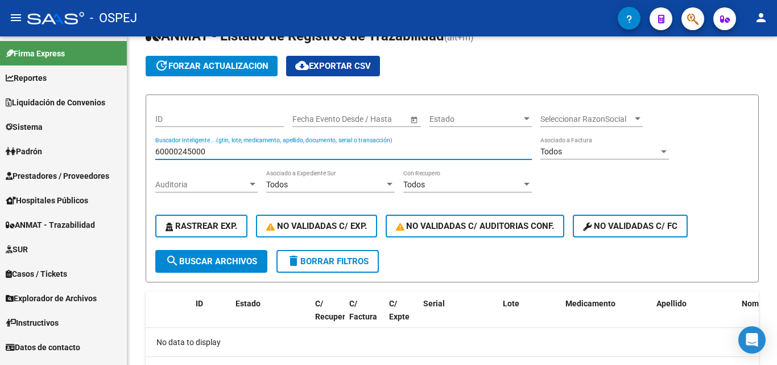
drag, startPoint x: 216, startPoint y: 152, endPoint x: 85, endPoint y: 122, distance: 133.7
click at [85, 122] on mat-sidenav-container "Firma Express Reportes Ingresos Devengados Detalles por CUIL RG Detalles - MT/P…" at bounding box center [388, 200] width 777 height 328
type input "6000245000"
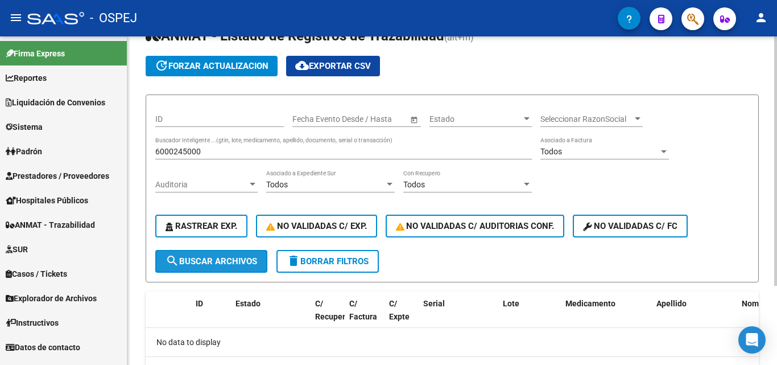
click at [202, 261] on span "search Buscar Archivos" at bounding box center [212, 261] width 92 height 10
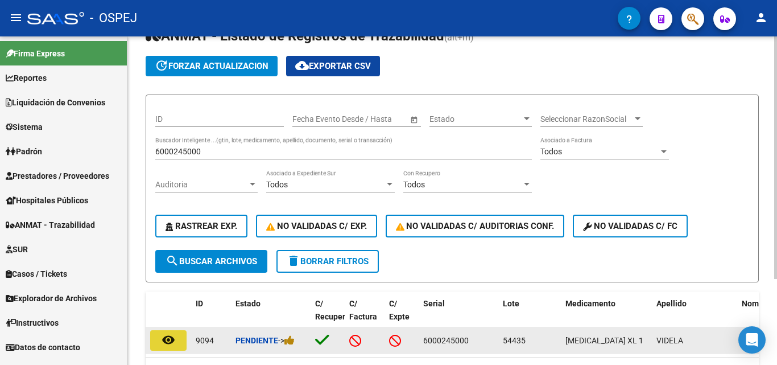
click at [184, 338] on button "remove_red_eye" at bounding box center [168, 340] width 36 height 20
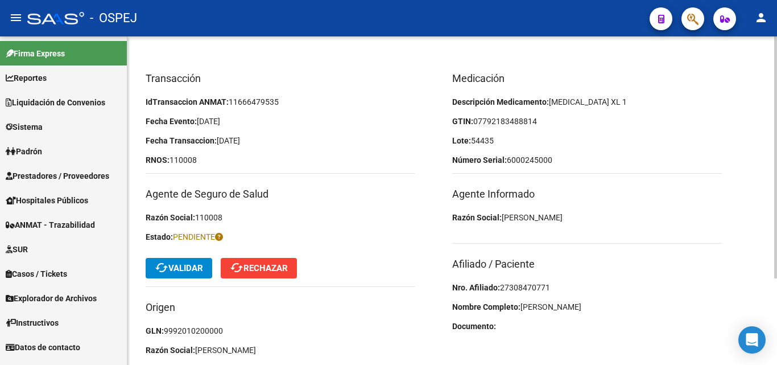
scroll to position [114, 0]
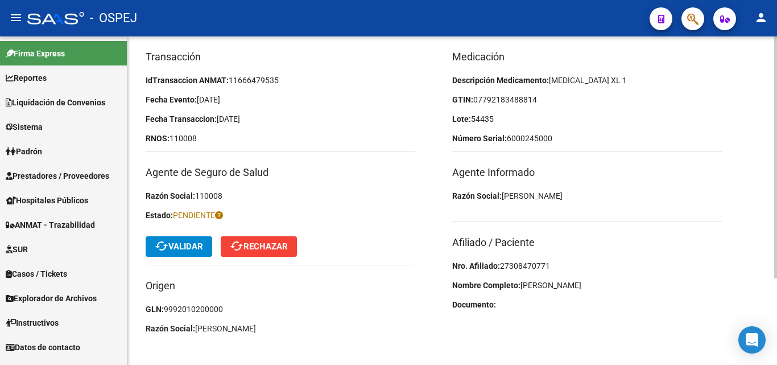
click at [535, 260] on p "Nro. Afiliado: 27308470771" at bounding box center [587, 266] width 270 height 13
click at [527, 266] on span "27308470771" at bounding box center [525, 265] width 50 height 9
click at [501, 97] on span "07792183488814" at bounding box center [506, 99] width 64 height 9
click at [512, 100] on span "07792183488814" at bounding box center [506, 99] width 64 height 9
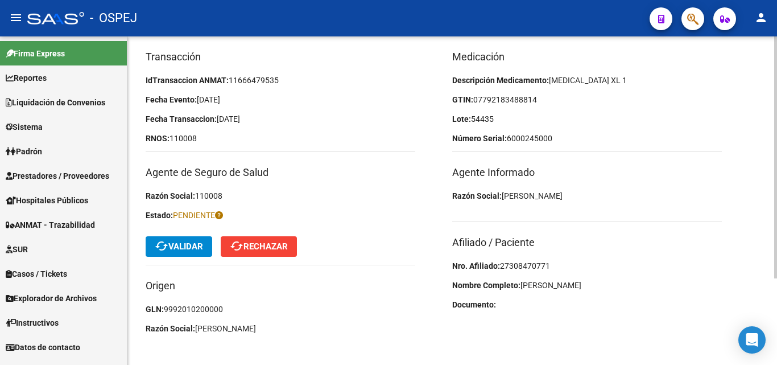
click at [529, 118] on p "Lote: 54435" at bounding box center [587, 119] width 270 height 13
click at [196, 244] on span "cached Validar" at bounding box center [179, 246] width 48 height 10
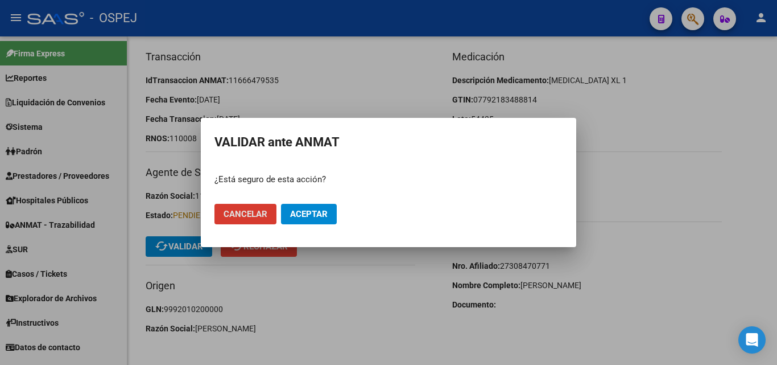
click at [325, 219] on button "Aceptar" at bounding box center [309, 214] width 56 height 20
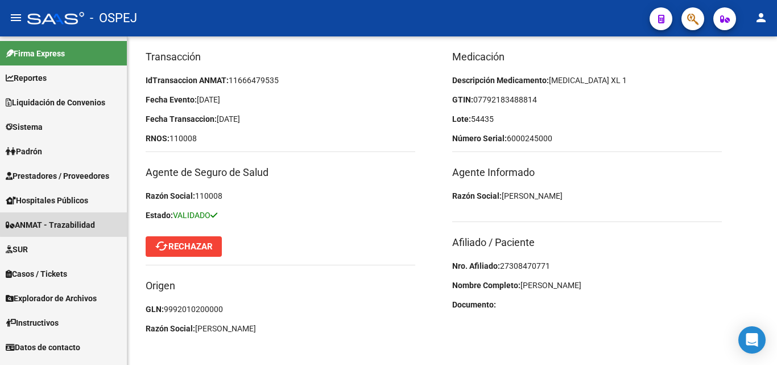
click at [69, 224] on span "ANMAT - Trazabilidad" at bounding box center [50, 225] width 89 height 13
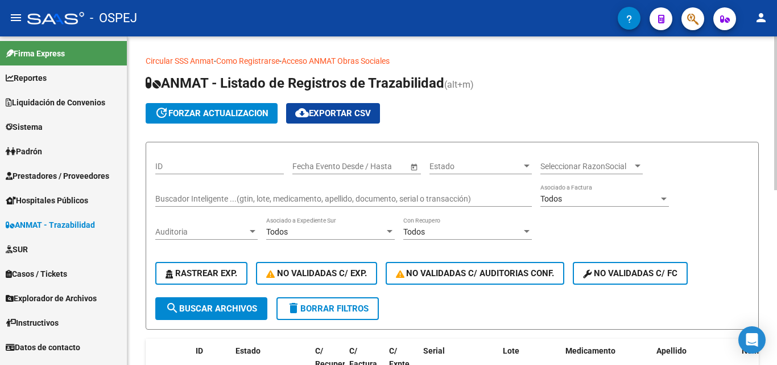
click at [187, 194] on input "Buscador Inteligente ...(gtin, lote, medicamento, apellido, documento, serial o…" at bounding box center [343, 199] width 377 height 10
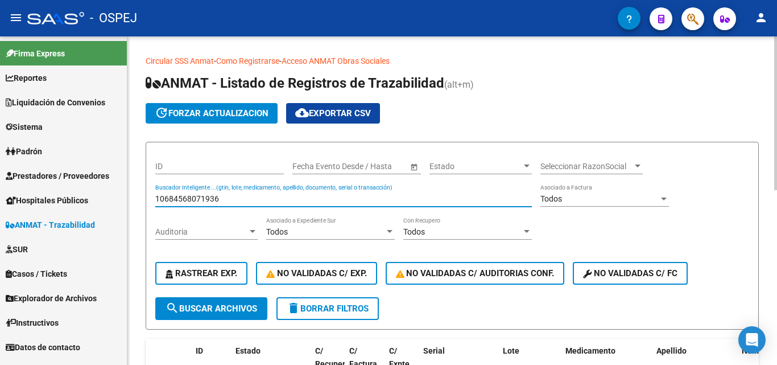
type input "10684568071936"
click at [188, 308] on span "search Buscar Archivos" at bounding box center [212, 308] width 92 height 10
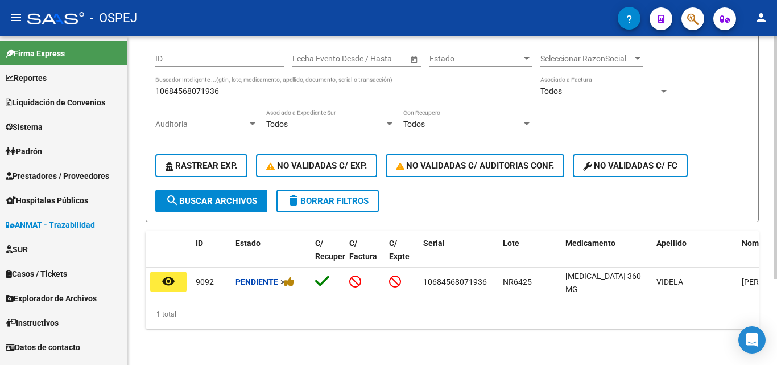
scroll to position [114, 0]
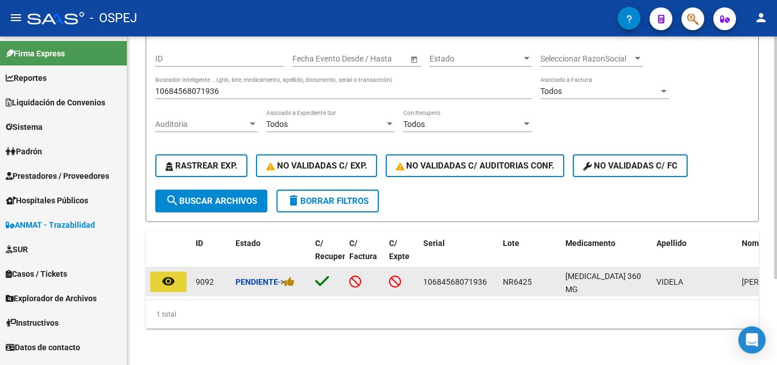
click at [179, 277] on button "remove_red_eye" at bounding box center [168, 281] width 36 height 20
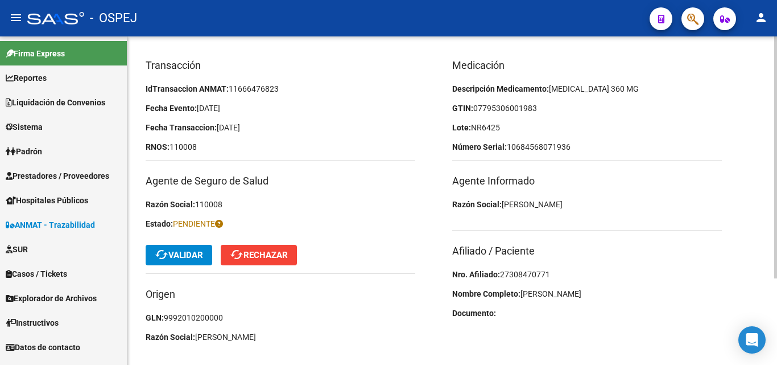
scroll to position [118, 0]
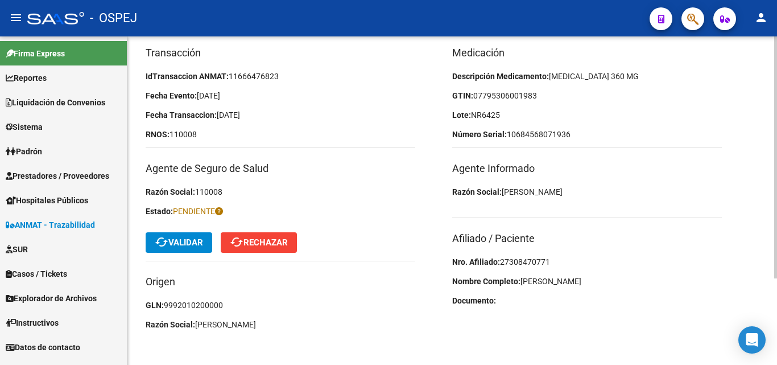
click at [507, 259] on span "27308470771" at bounding box center [525, 261] width 50 height 9
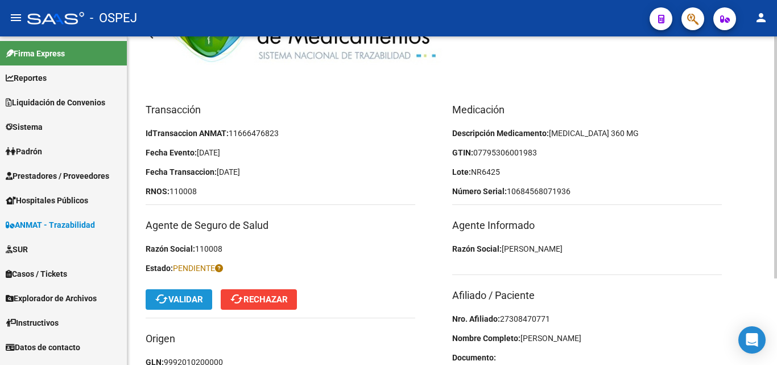
click at [184, 295] on span "cached Validar" at bounding box center [179, 299] width 48 height 10
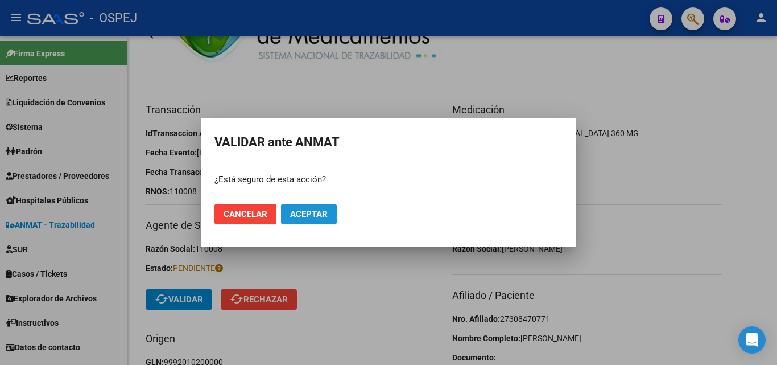
click at [295, 211] on span "Aceptar" at bounding box center [309, 214] width 38 height 10
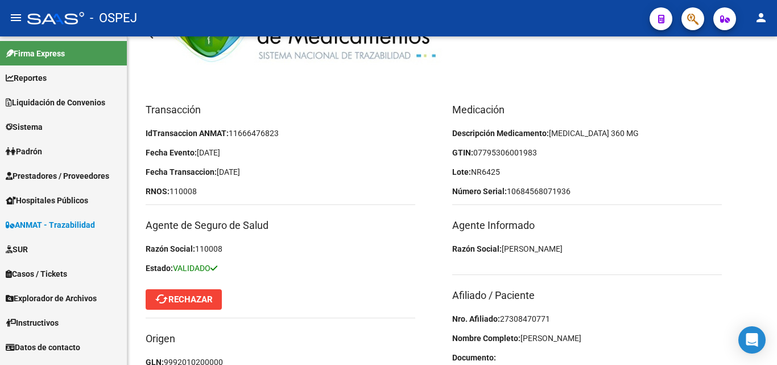
click at [66, 231] on span "ANMAT - Trazabilidad" at bounding box center [50, 225] width 89 height 13
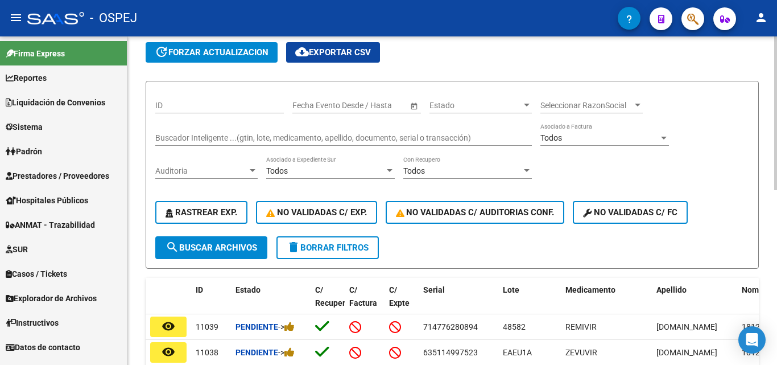
click at [179, 134] on input "Buscador Inteligente ...(gtin, lote, medicamento, apellido, documento, serial o…" at bounding box center [343, 138] width 377 height 10
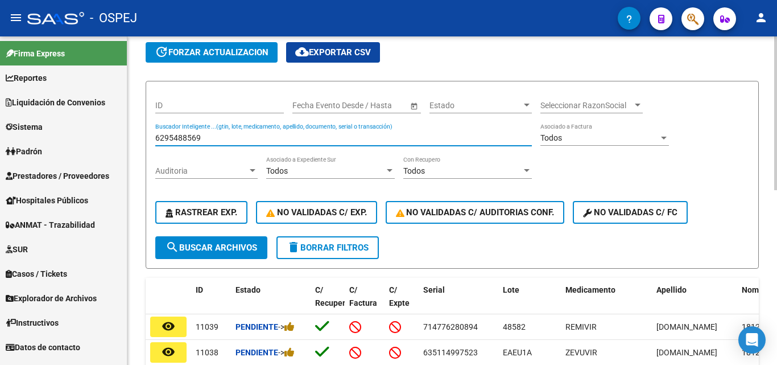
type input "6295488569"
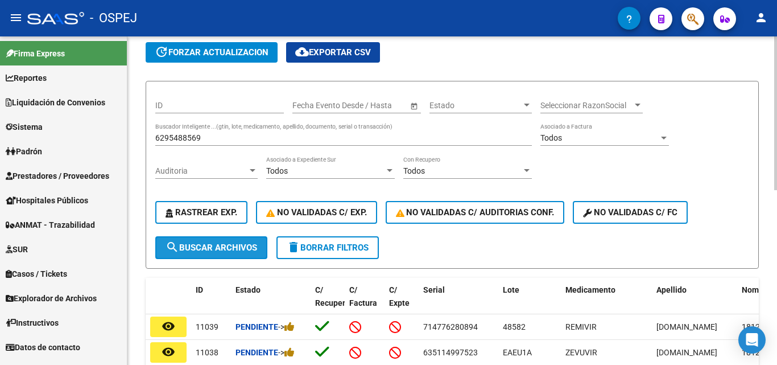
click at [220, 242] on span "search Buscar Archivos" at bounding box center [212, 247] width 92 height 10
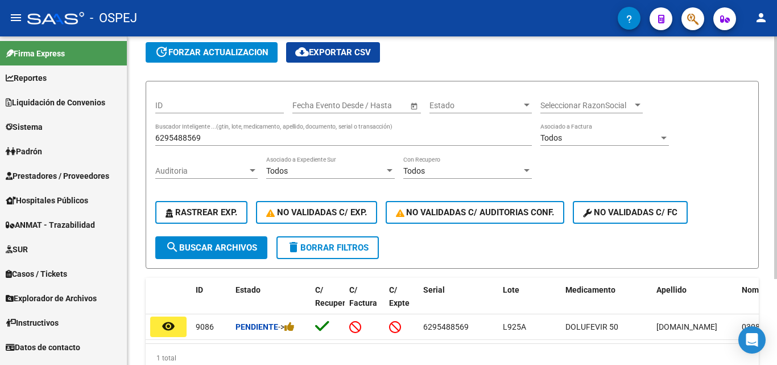
scroll to position [117, 0]
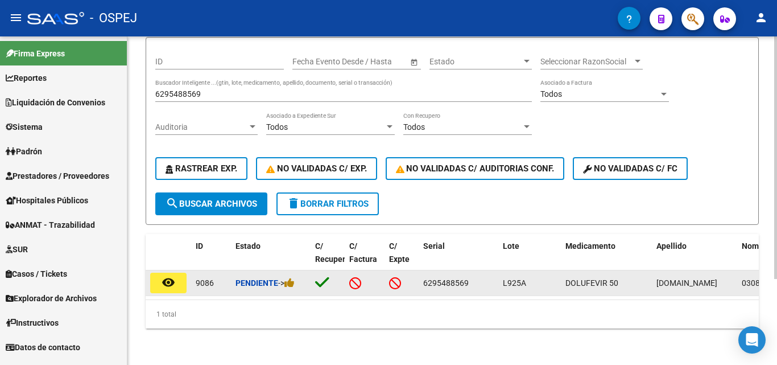
click at [176, 279] on button "remove_red_eye" at bounding box center [168, 283] width 36 height 20
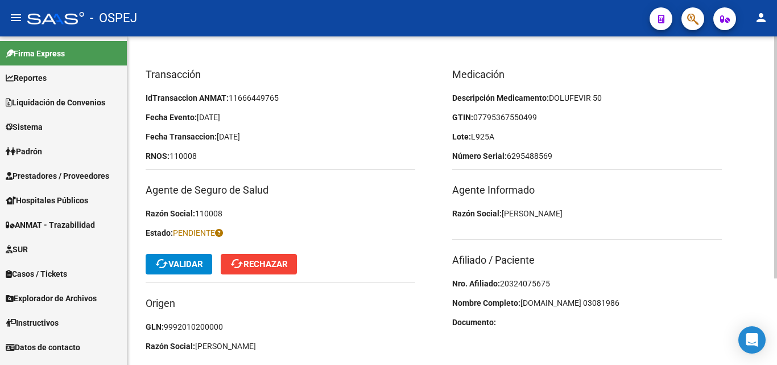
scroll to position [118, 0]
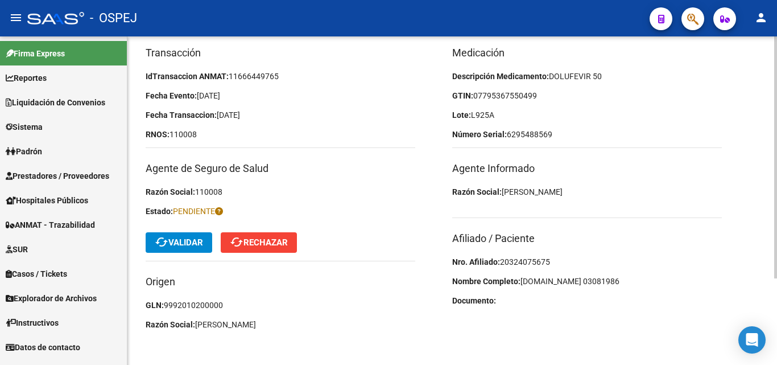
click at [538, 264] on span "20324075675" at bounding box center [525, 261] width 50 height 9
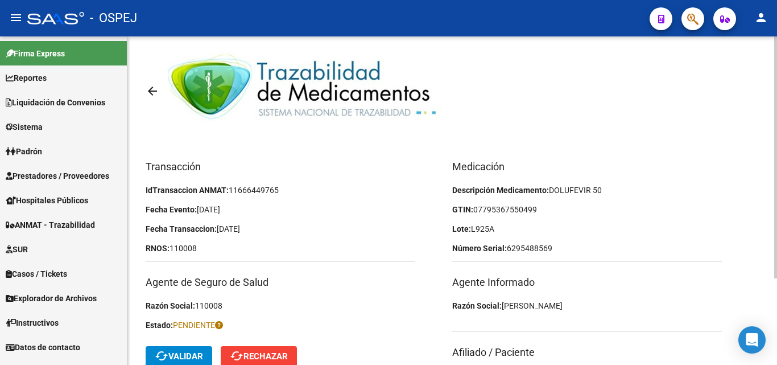
scroll to position [0, 0]
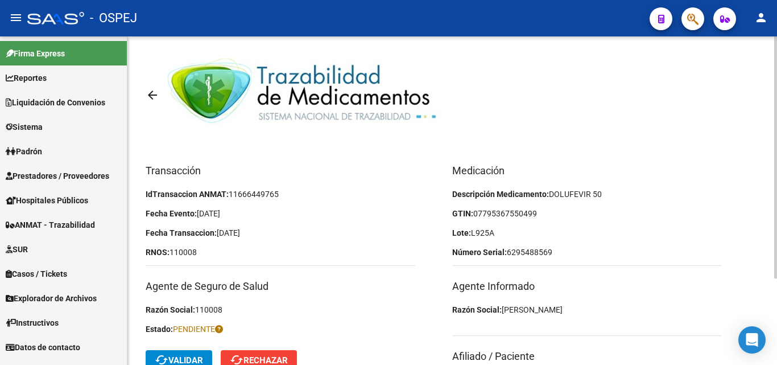
click at [500, 213] on span "07795367550499" at bounding box center [506, 213] width 64 height 9
click at [505, 213] on span "07795367550499" at bounding box center [506, 213] width 64 height 9
click at [521, 213] on span "07795367550499" at bounding box center [506, 213] width 64 height 9
click at [506, 232] on p "Lote: L925A" at bounding box center [587, 233] width 270 height 13
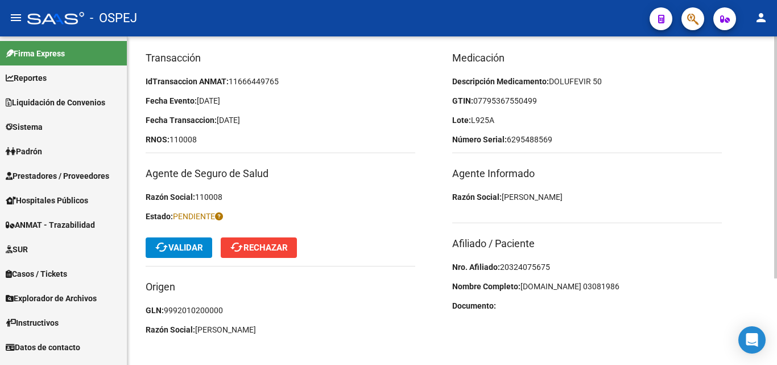
scroll to position [114, 0]
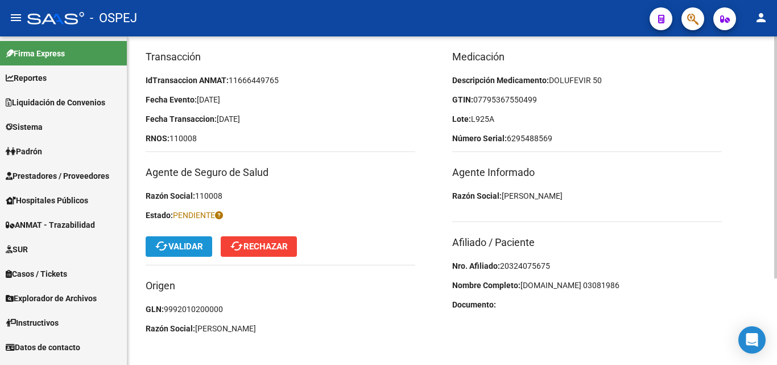
click at [200, 241] on span "cached Validar" at bounding box center [179, 246] width 48 height 10
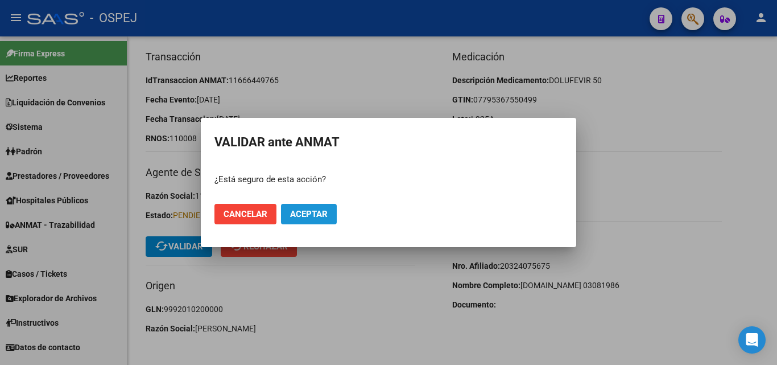
click at [299, 215] on span "Aceptar" at bounding box center [309, 214] width 38 height 10
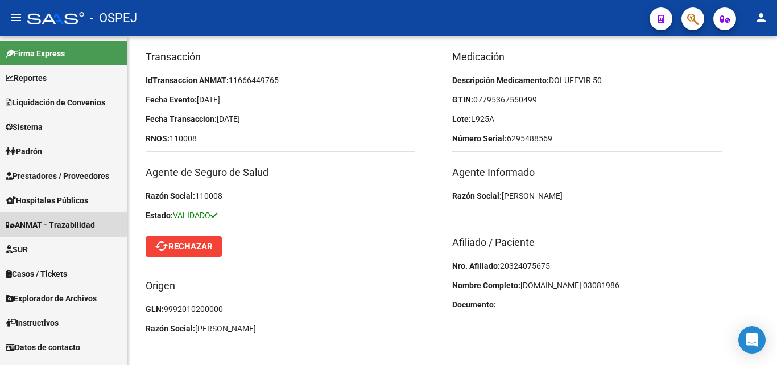
click at [44, 222] on span "ANMAT - Trazabilidad" at bounding box center [50, 225] width 89 height 13
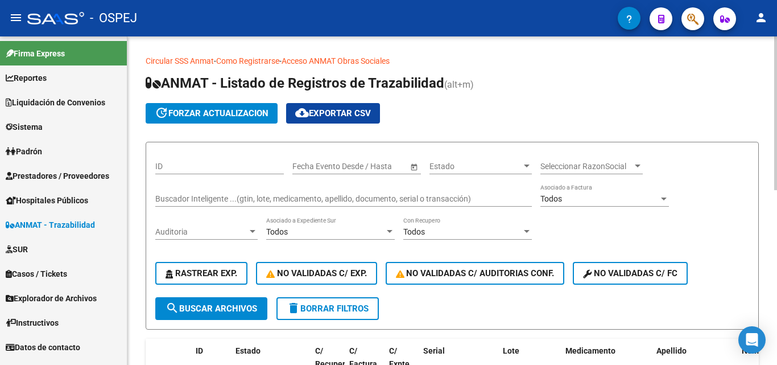
click at [208, 194] on div "Buscador Inteligente ...(gtin, lote, medicamento, apellido, documento, serial o…" at bounding box center [343, 195] width 377 height 23
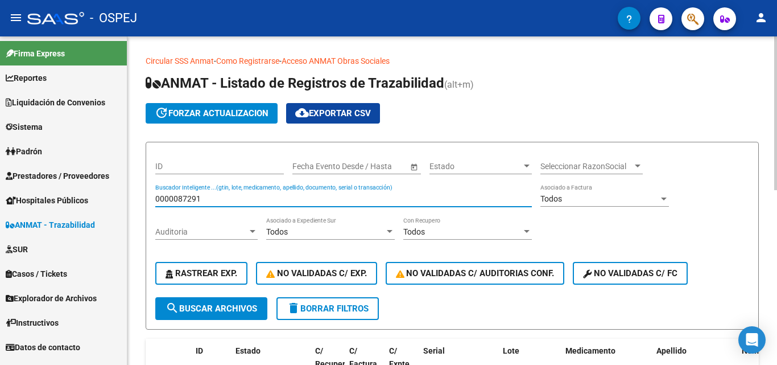
type input "0000087291"
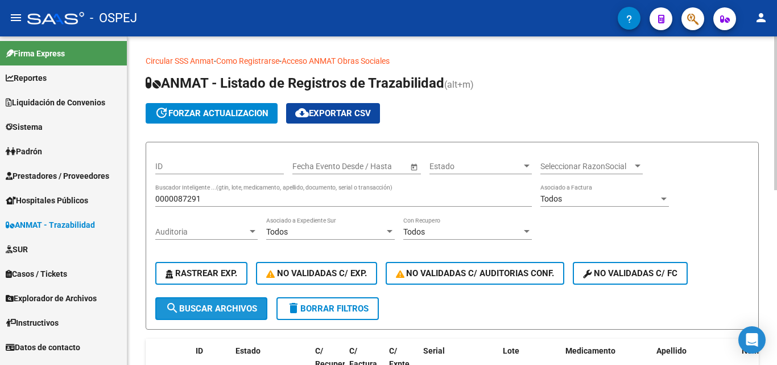
click at [215, 298] on button "search Buscar Archivos" at bounding box center [211, 308] width 112 height 23
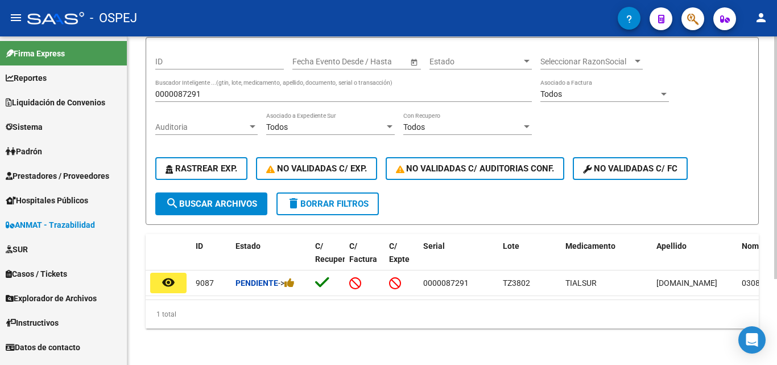
scroll to position [117, 0]
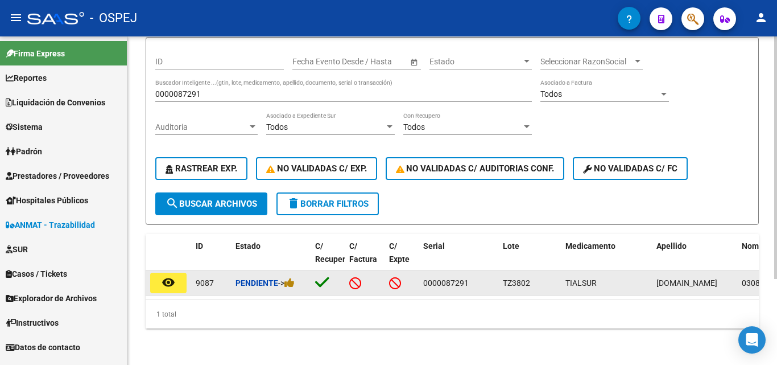
click at [167, 275] on mat-icon "remove_red_eye" at bounding box center [169, 282] width 14 height 14
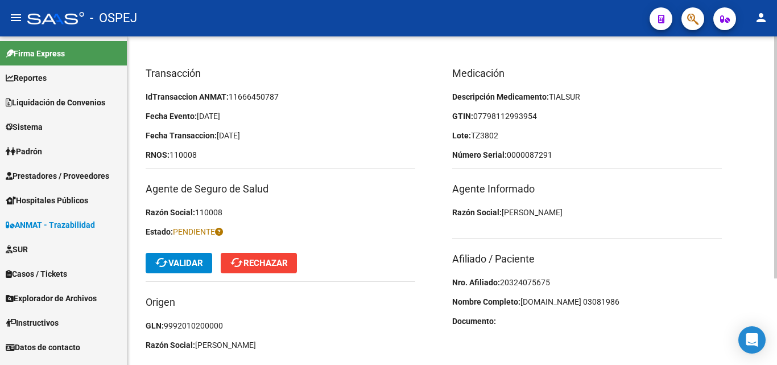
scroll to position [114, 0]
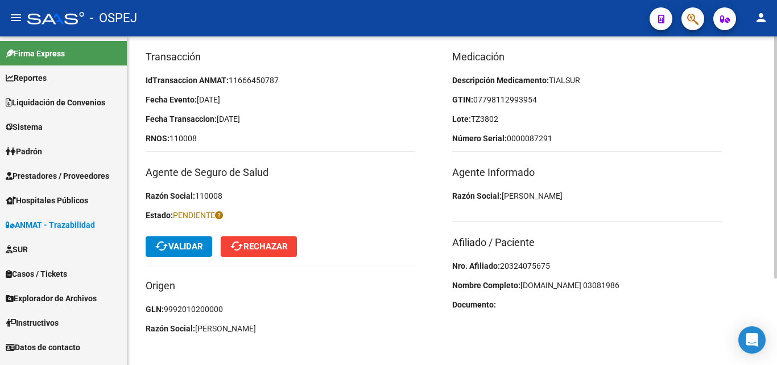
click at [534, 269] on span "20324075675" at bounding box center [525, 265] width 50 height 9
click at [531, 264] on span "20324075675" at bounding box center [525, 265] width 50 height 9
click at [529, 97] on span "07798112993954" at bounding box center [506, 99] width 64 height 9
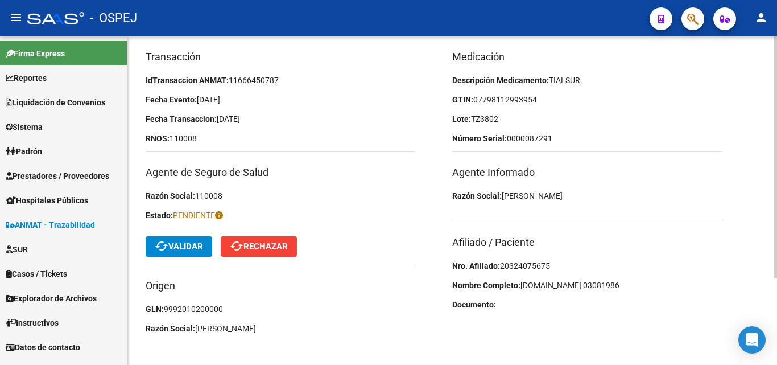
click at [541, 97] on p "GTIN: 07798112993954" at bounding box center [587, 99] width 270 height 13
click at [510, 116] on p "Lote: TZ3802" at bounding box center [587, 119] width 270 height 13
click at [187, 246] on span "cached Validar" at bounding box center [179, 246] width 48 height 10
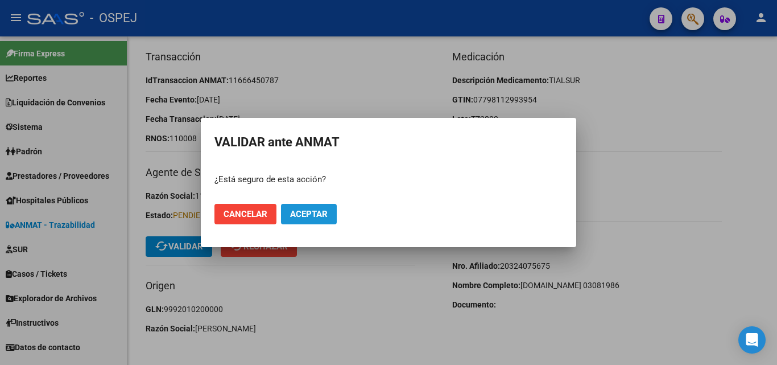
click at [320, 212] on span "Aceptar" at bounding box center [309, 214] width 38 height 10
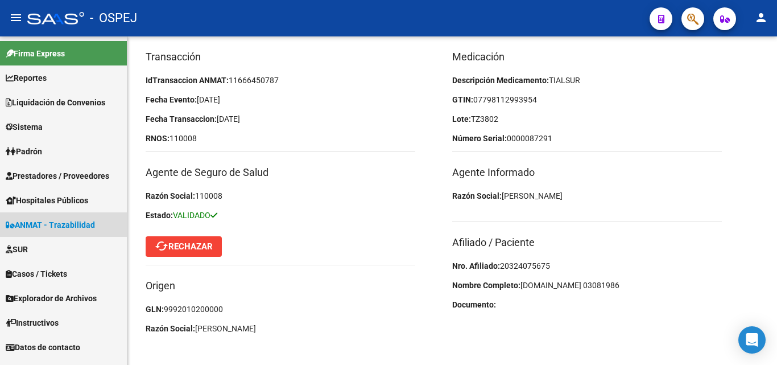
click at [89, 225] on span "ANMAT - Trazabilidad" at bounding box center [50, 225] width 89 height 13
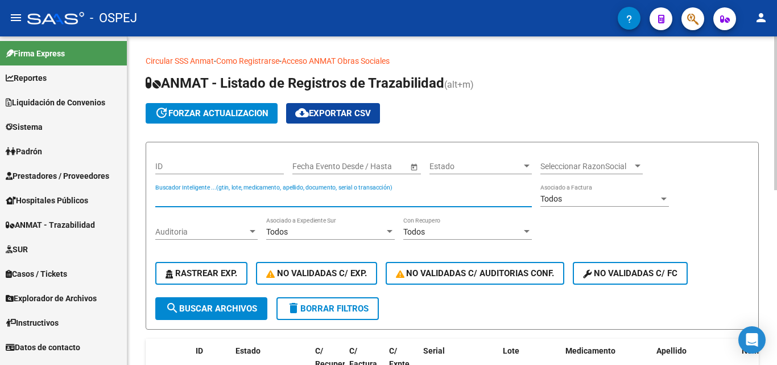
click at [225, 198] on input "Buscador Inteligente ...(gtin, lote, medicamento, apellido, documento, serial o…" at bounding box center [343, 199] width 377 height 10
type input "041829504454"
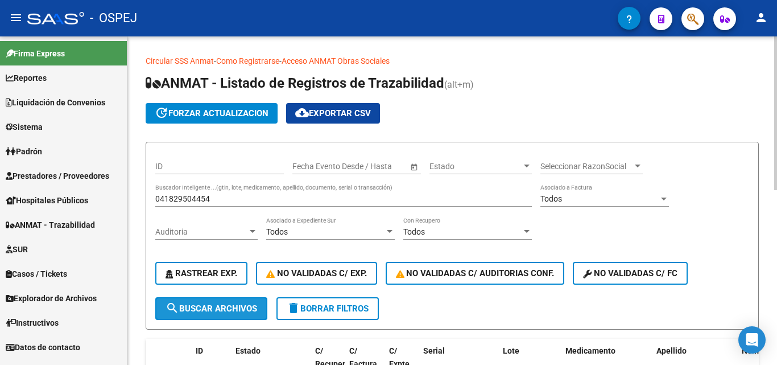
click at [197, 309] on span "search Buscar Archivos" at bounding box center [212, 308] width 92 height 10
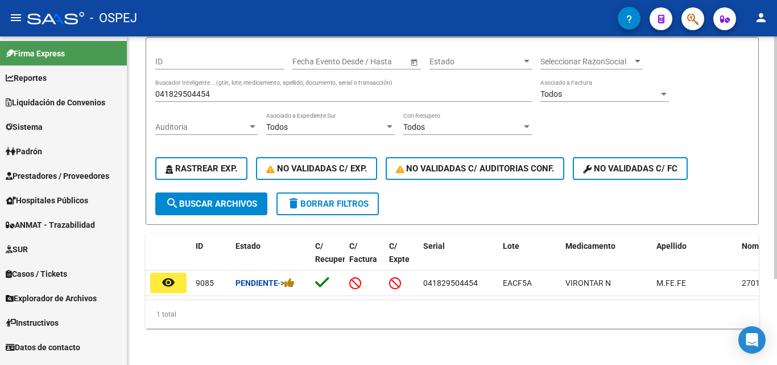
scroll to position [114, 0]
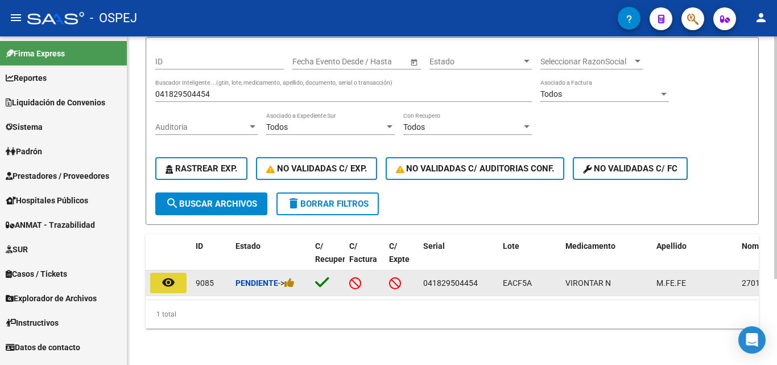
click at [169, 275] on mat-icon "remove_red_eye" at bounding box center [169, 282] width 14 height 14
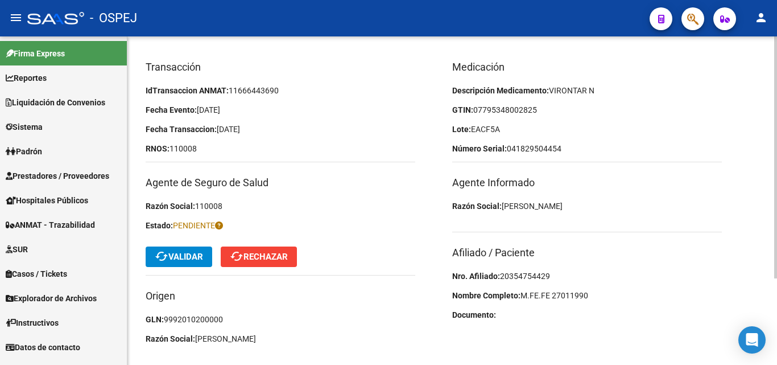
scroll to position [114, 0]
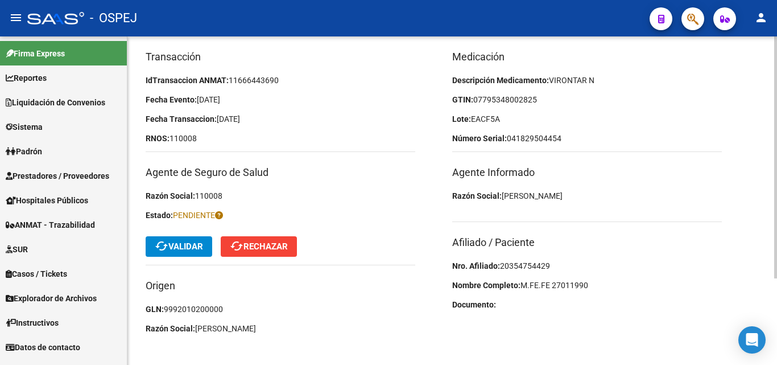
click at [530, 267] on span "20354754429" at bounding box center [525, 265] width 50 height 9
click at [500, 100] on span "07795348002825" at bounding box center [506, 99] width 64 height 9
click at [512, 101] on span "07795348002825" at bounding box center [506, 99] width 64 height 9
click at [521, 100] on span "07795348002825" at bounding box center [506, 99] width 64 height 9
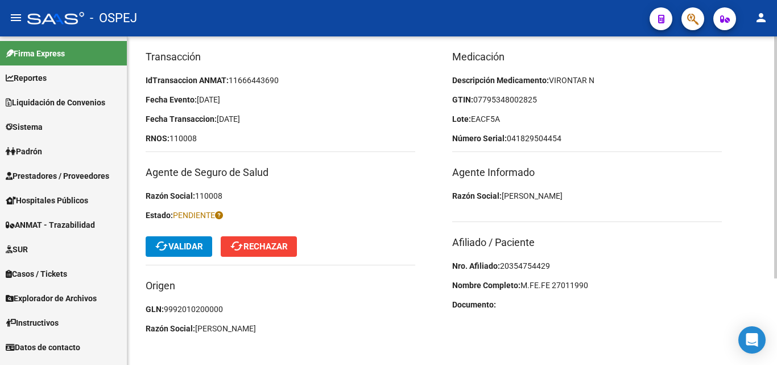
click at [540, 96] on p "GTIN: 07795348002825" at bounding box center [587, 99] width 270 height 13
click at [177, 242] on span "cached Validar" at bounding box center [179, 246] width 48 height 10
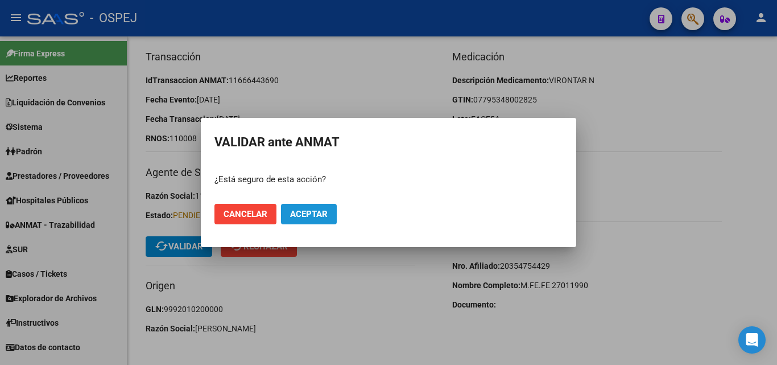
click at [307, 219] on button "Aceptar" at bounding box center [309, 214] width 56 height 20
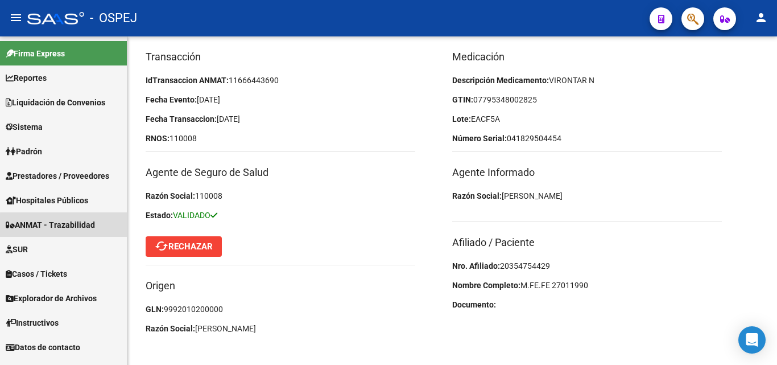
click at [78, 226] on span "ANMAT - Trazabilidad" at bounding box center [50, 225] width 89 height 13
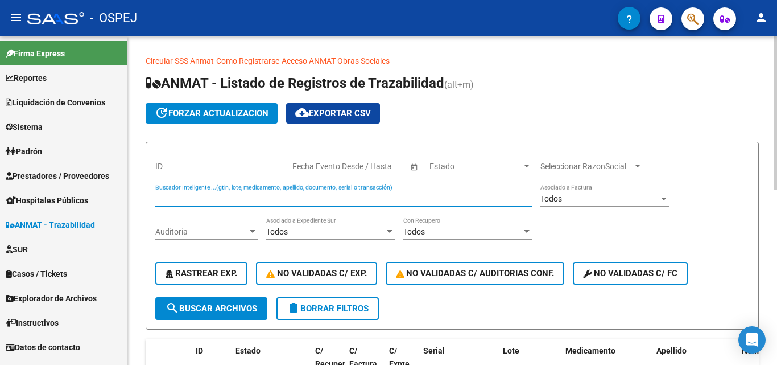
click at [205, 202] on input "Buscador Inteligente ...(gtin, lote, medicamento, apellido, documento, serial o…" at bounding box center [343, 199] width 377 height 10
type input "0000088225"
click at [212, 307] on span "search Buscar Archivos" at bounding box center [212, 308] width 92 height 10
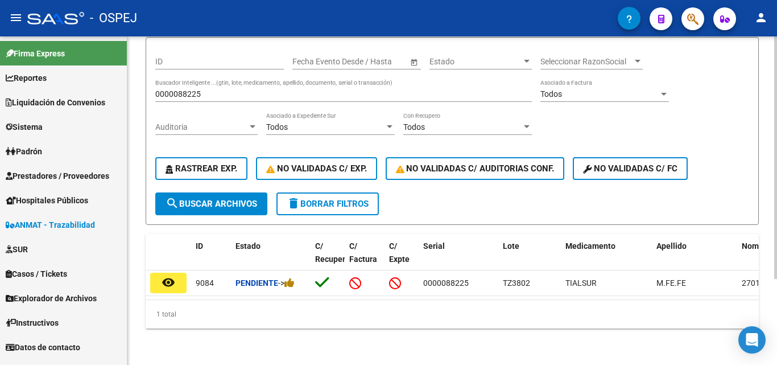
scroll to position [117, 0]
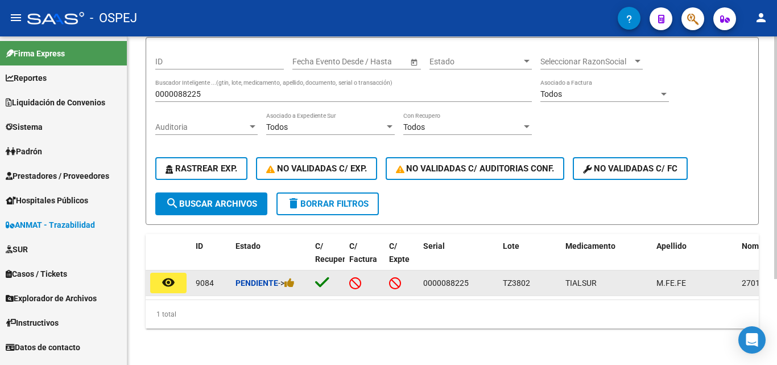
click at [154, 273] on button "remove_red_eye" at bounding box center [168, 283] width 36 height 20
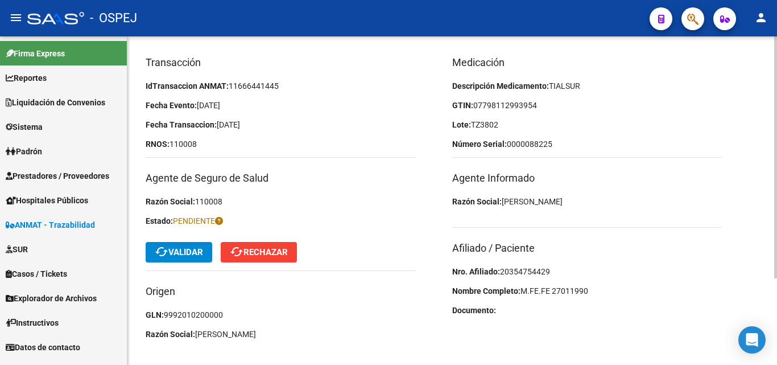
scroll to position [114, 0]
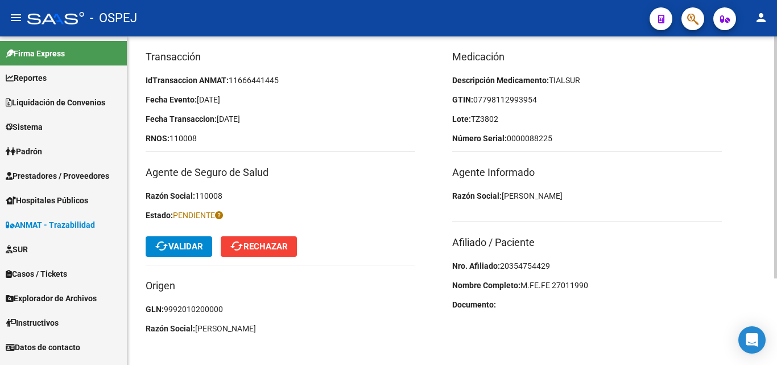
click at [519, 265] on span "20354754429" at bounding box center [525, 265] width 50 height 9
click at [532, 264] on span "20354754429" at bounding box center [525, 265] width 50 height 9
click at [209, 246] on button "cached Validar" at bounding box center [179, 246] width 67 height 20
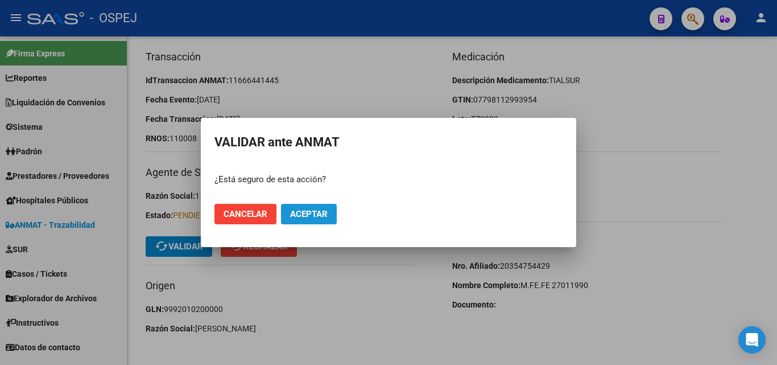
click at [305, 222] on button "Aceptar" at bounding box center [309, 214] width 56 height 20
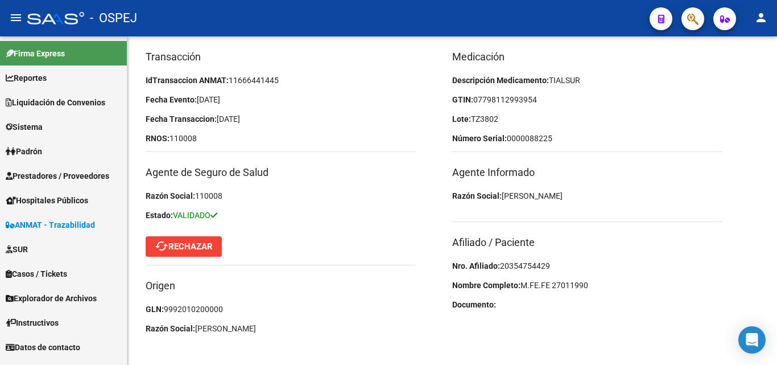
click at [30, 224] on span "ANMAT - Trazabilidad" at bounding box center [50, 225] width 89 height 13
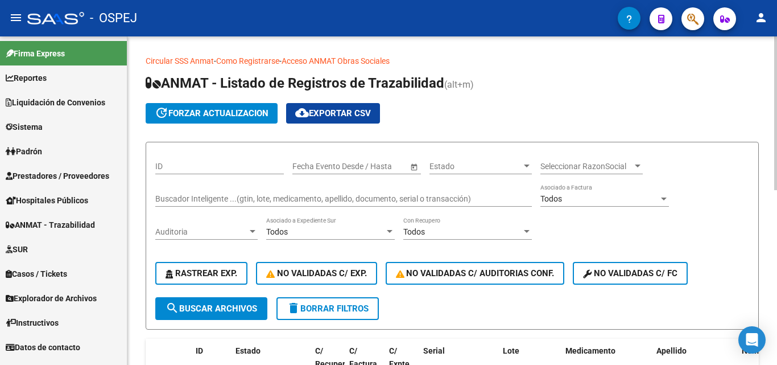
click at [190, 194] on div "Buscador Inteligente ...(gtin, lote, medicamento, apellido, documento, serial o…" at bounding box center [343, 195] width 377 height 23
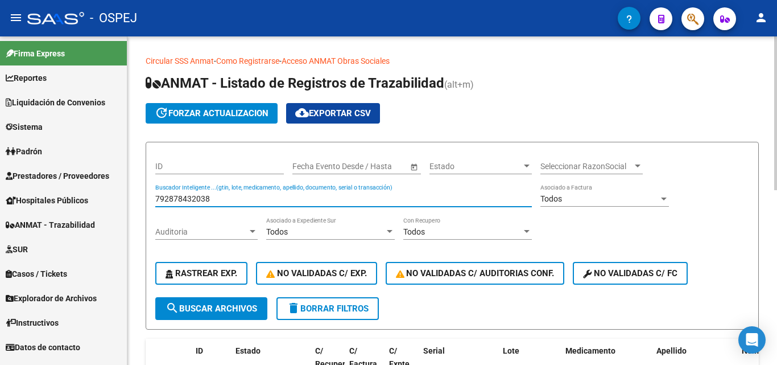
type input "792878432038"
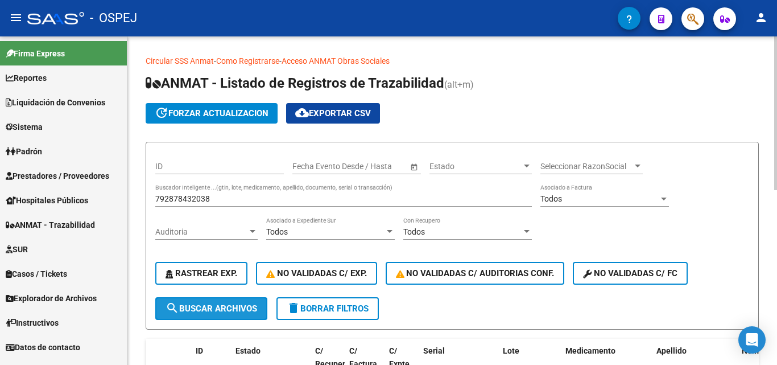
click at [195, 309] on span "search Buscar Archivos" at bounding box center [212, 308] width 92 height 10
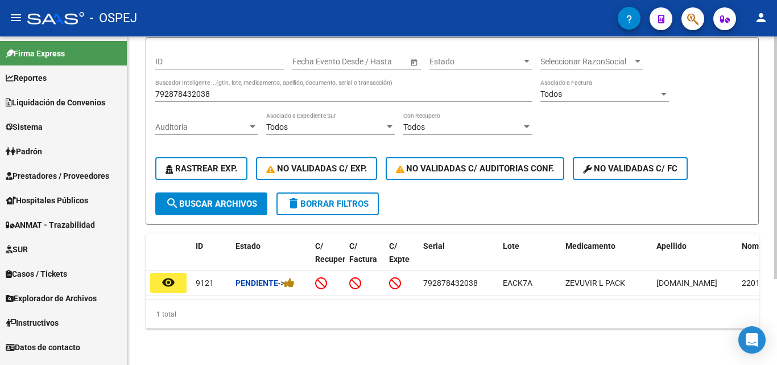
scroll to position [117, 0]
click at [159, 277] on button "remove_red_eye" at bounding box center [168, 283] width 36 height 20
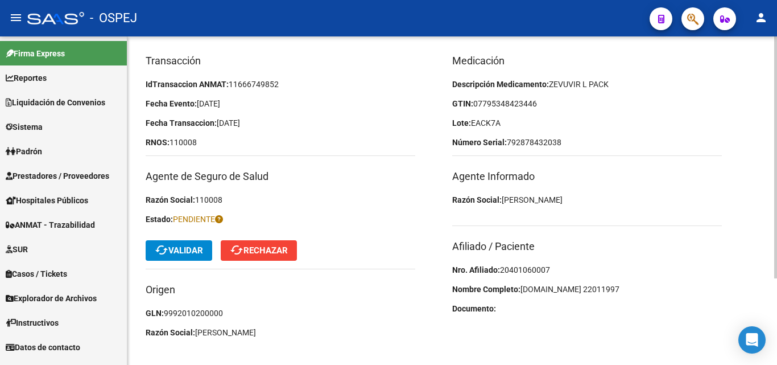
scroll to position [118, 0]
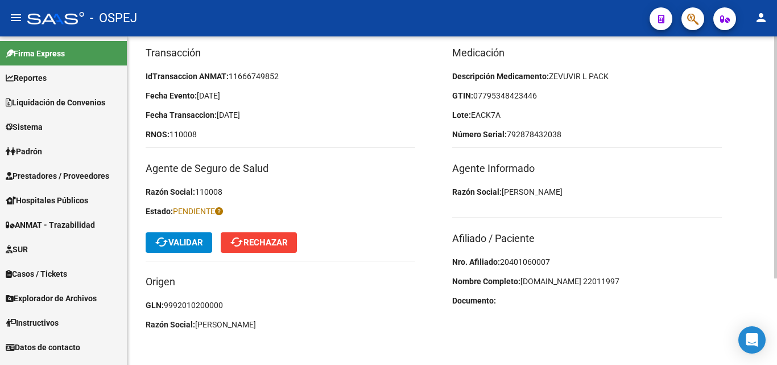
click at [532, 258] on span "20401060007" at bounding box center [525, 261] width 50 height 9
click at [505, 94] on span "07795348423446" at bounding box center [506, 95] width 64 height 9
click at [515, 94] on span "07795348423446" at bounding box center [506, 95] width 64 height 9
click at [524, 96] on span "07795348423446" at bounding box center [506, 95] width 64 height 9
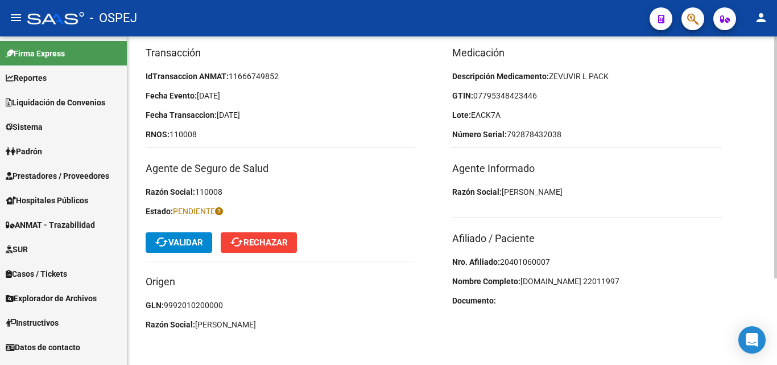
click at [539, 96] on p "GTIN: 07795348423446" at bounding box center [587, 95] width 270 height 13
click at [511, 116] on p "Lote: EACK7A" at bounding box center [587, 115] width 270 height 13
click at [184, 237] on button "cached Validar" at bounding box center [179, 242] width 67 height 20
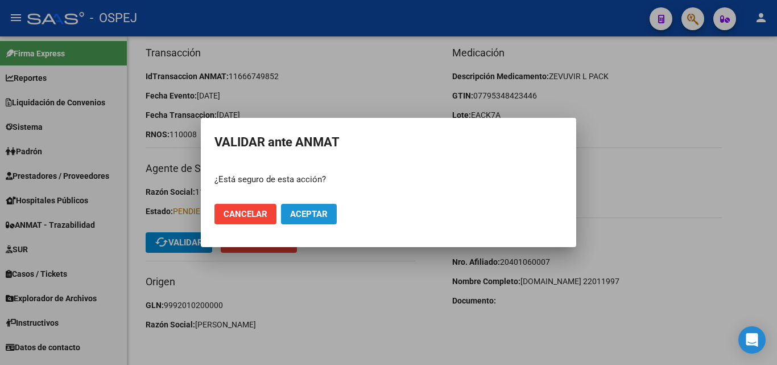
click at [310, 212] on span "Aceptar" at bounding box center [309, 214] width 38 height 10
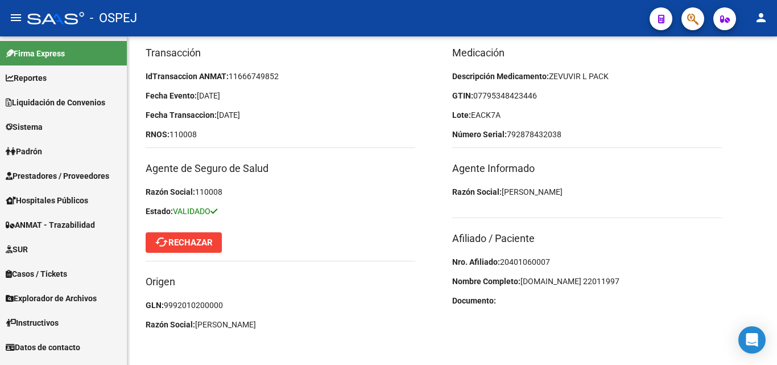
click at [74, 217] on link "ANMAT - Trazabilidad" at bounding box center [63, 224] width 127 height 24
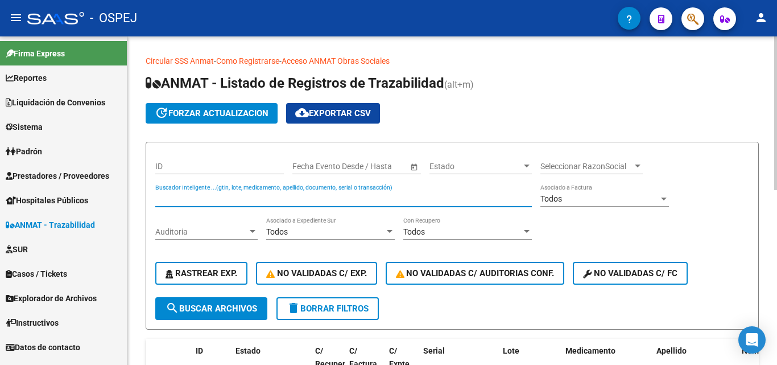
click at [223, 194] on input "Buscador Inteligente ...(gtin, lote, medicamento, apellido, documento, serial o…" at bounding box center [343, 199] width 377 height 10
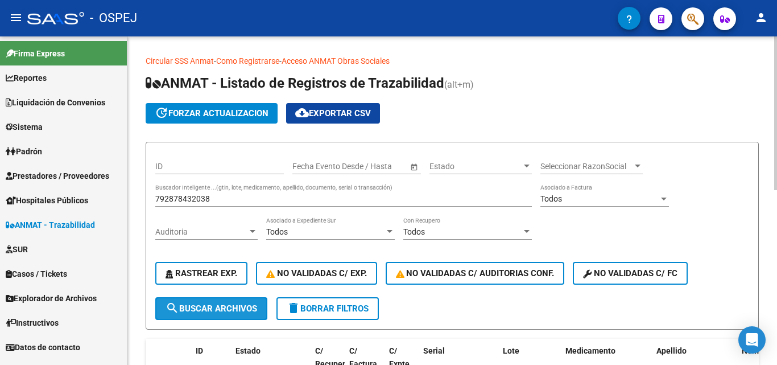
click at [220, 297] on button "search Buscar Archivos" at bounding box center [211, 308] width 112 height 23
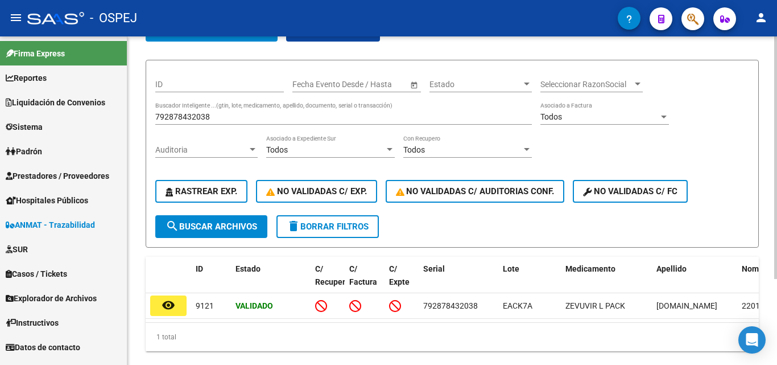
scroll to position [114, 0]
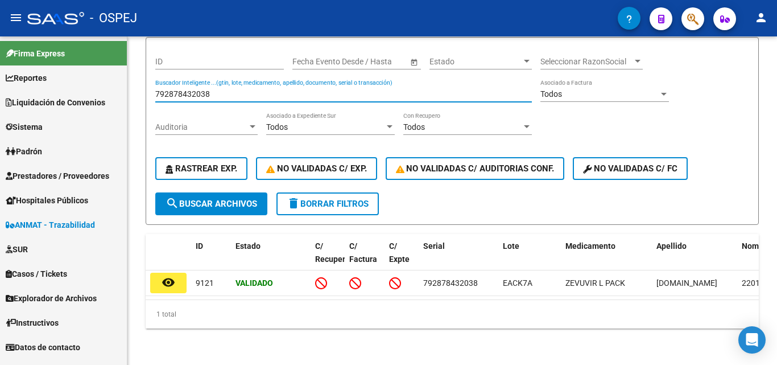
drag, startPoint x: 216, startPoint y: 87, endPoint x: 92, endPoint y: 79, distance: 123.7
click at [92, 79] on mat-sidenav-container "Firma Express Reportes Ingresos Devengados Detalles por CUIL RG Detalles - MT/P…" at bounding box center [388, 200] width 777 height 328
type input "0346537413"
click at [231, 199] on span "search Buscar Archivos" at bounding box center [212, 204] width 92 height 10
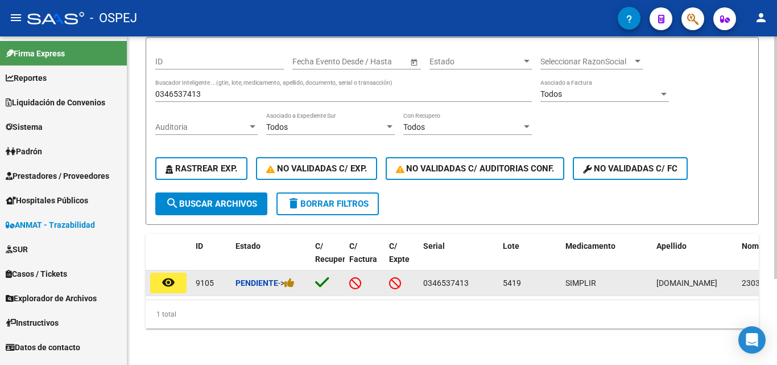
click at [163, 277] on mat-icon "remove_red_eye" at bounding box center [169, 282] width 14 height 14
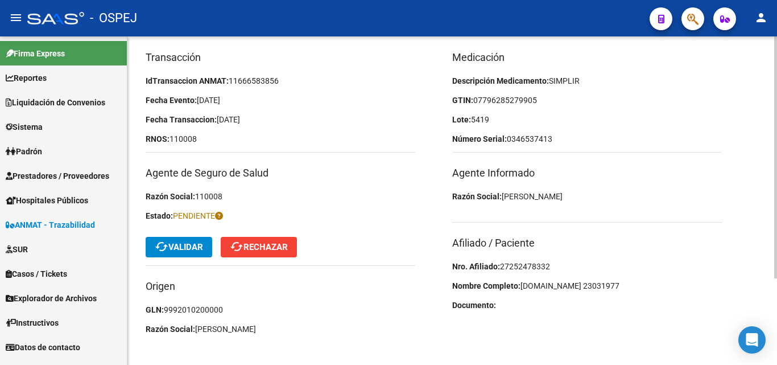
scroll to position [114, 0]
click at [524, 261] on span "27252478332" at bounding box center [525, 265] width 50 height 9
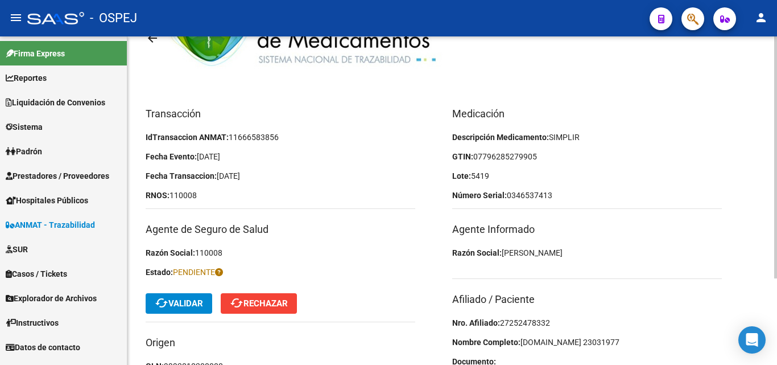
click at [498, 178] on p "Lote: 5419" at bounding box center [587, 176] width 270 height 13
click at [509, 159] on span "07796285279905" at bounding box center [506, 156] width 64 height 9
click at [507, 159] on span "07796285279905" at bounding box center [506, 156] width 64 height 9
click at [519, 154] on span "07796285279905" at bounding box center [506, 156] width 64 height 9
click at [541, 159] on p "GTIN: 07796285279905" at bounding box center [587, 156] width 270 height 13
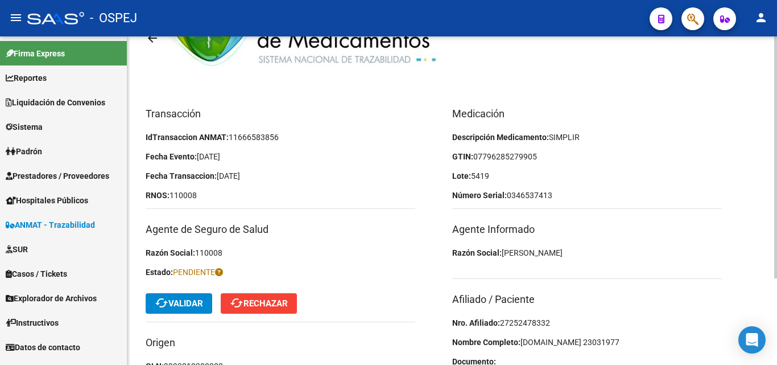
click at [537, 173] on p "Lote: 5419" at bounding box center [587, 176] width 270 height 13
click at [179, 299] on span "cached Validar" at bounding box center [179, 303] width 48 height 10
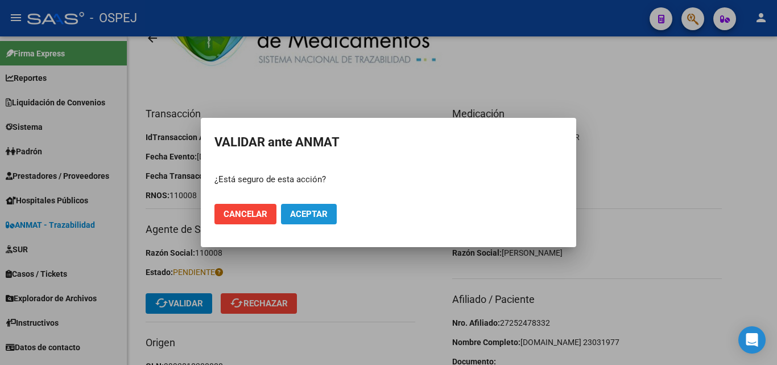
click at [300, 212] on span "Aceptar" at bounding box center [309, 214] width 38 height 10
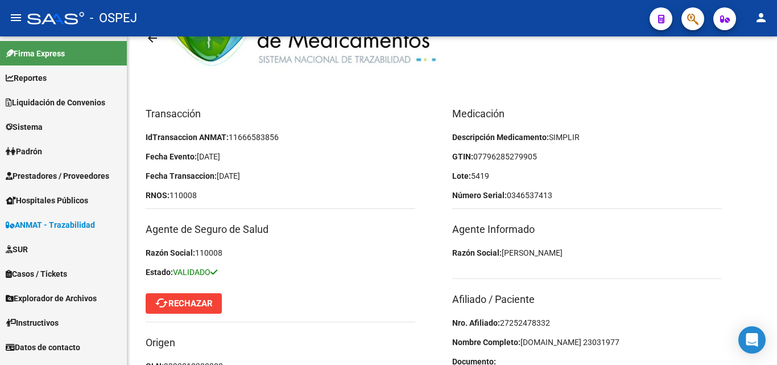
click at [53, 229] on span "ANMAT - Trazabilidad" at bounding box center [50, 225] width 89 height 13
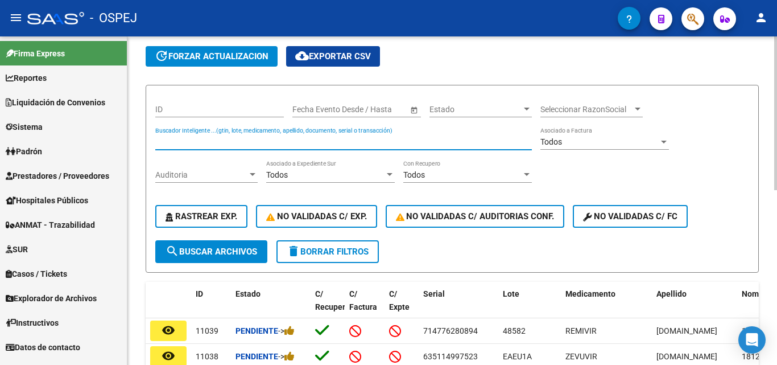
click at [183, 142] on input "Buscador Inteligente ...(gtin, lote, medicamento, apellido, documento, serial o…" at bounding box center [343, 142] width 377 height 10
type input "109928544094"
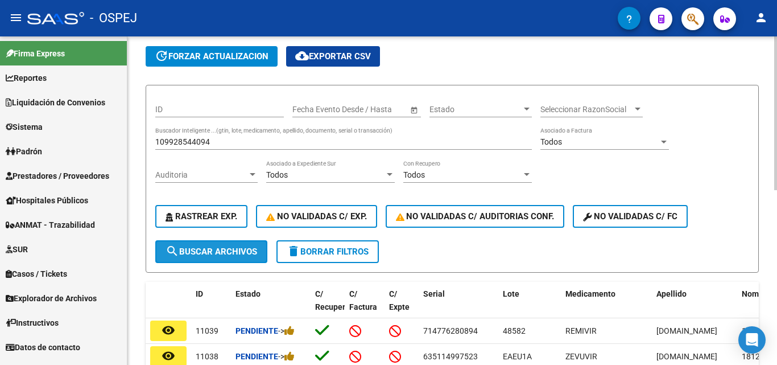
click at [194, 252] on span "search Buscar Archivos" at bounding box center [212, 251] width 92 height 10
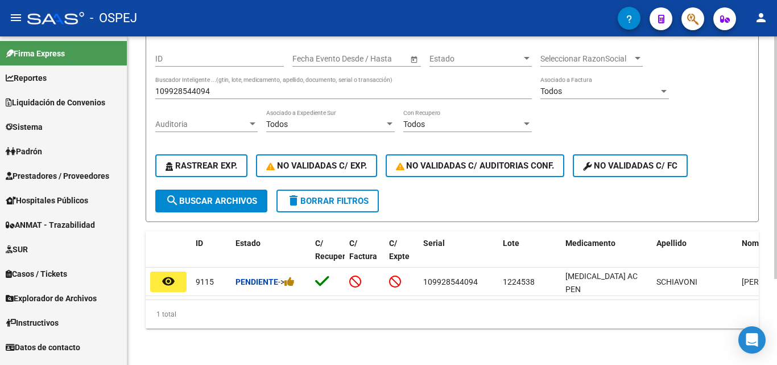
scroll to position [117, 0]
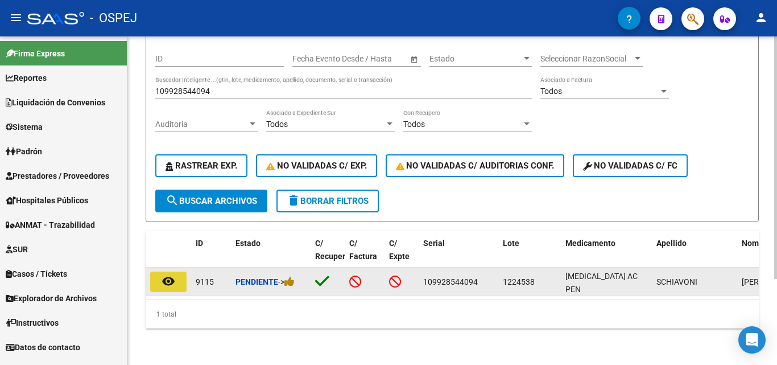
click at [174, 275] on mat-icon "remove_red_eye" at bounding box center [169, 281] width 14 height 14
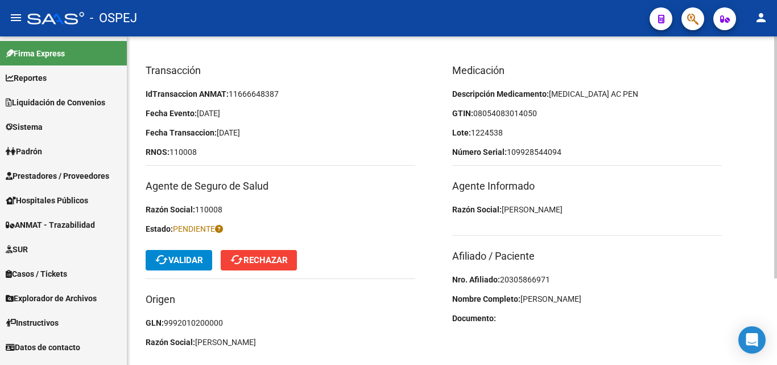
scroll to position [114, 0]
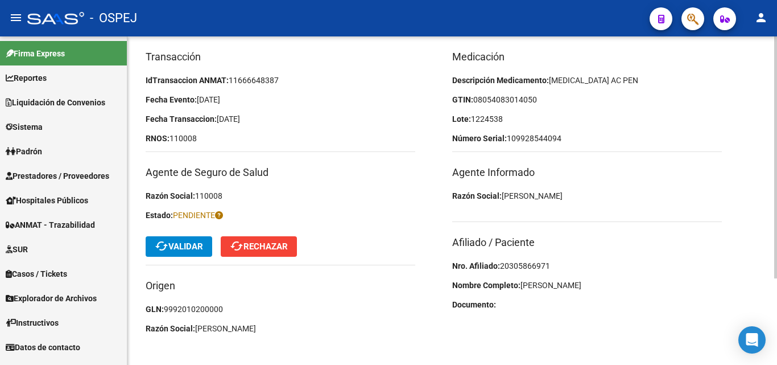
click at [548, 266] on span "20305866971" at bounding box center [525, 265] width 50 height 9
click at [540, 259] on div "Medicación Descripción Medicamento: [MEDICAL_DATA] AC PEN GTIN: 08054083014050 …" at bounding box center [605, 195] width 307 height 293
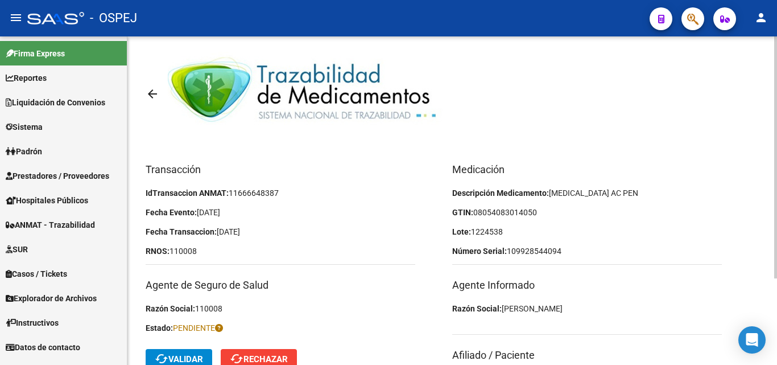
scroll to position [0, 0]
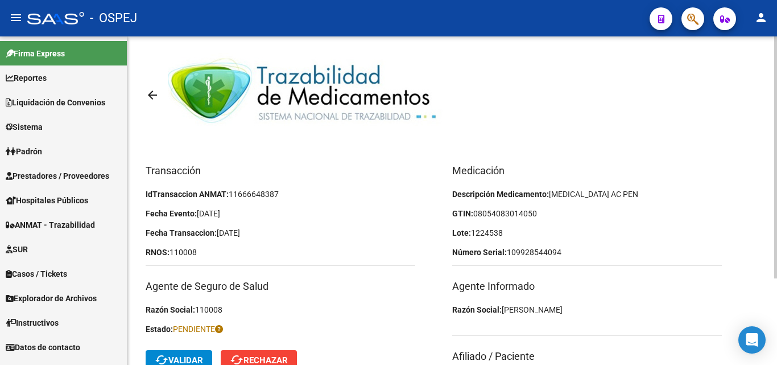
click at [495, 215] on span "08054083014050" at bounding box center [506, 213] width 64 height 9
click at [507, 212] on span "08054083014050" at bounding box center [506, 213] width 64 height 9
click at [521, 212] on span "08054083014050" at bounding box center [506, 213] width 64 height 9
click at [532, 214] on span "08054083014050" at bounding box center [506, 213] width 64 height 9
click at [540, 214] on p "GTIN: 08054083014050" at bounding box center [587, 213] width 270 height 13
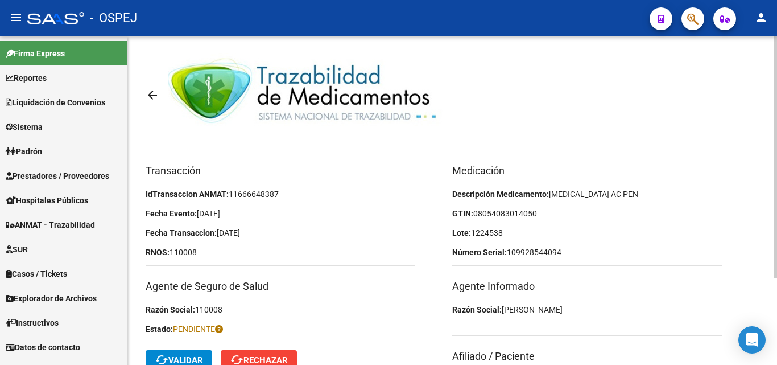
click at [521, 229] on p "Lote: 1224538" at bounding box center [587, 233] width 270 height 13
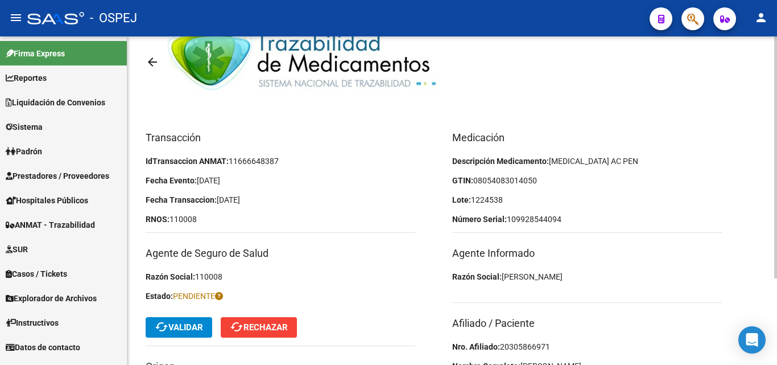
scroll to position [57, 0]
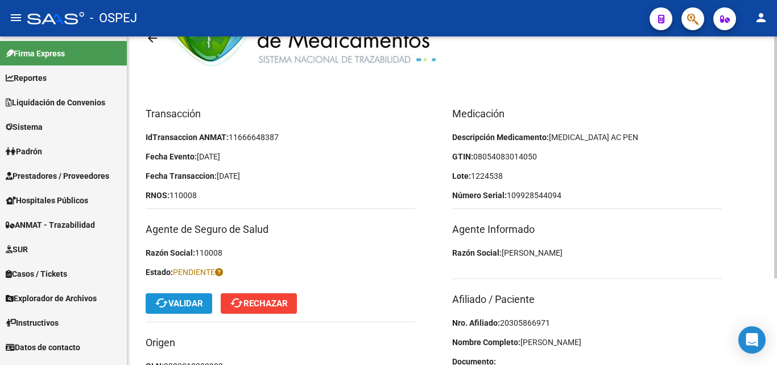
click at [179, 303] on span "cached Validar" at bounding box center [179, 303] width 48 height 10
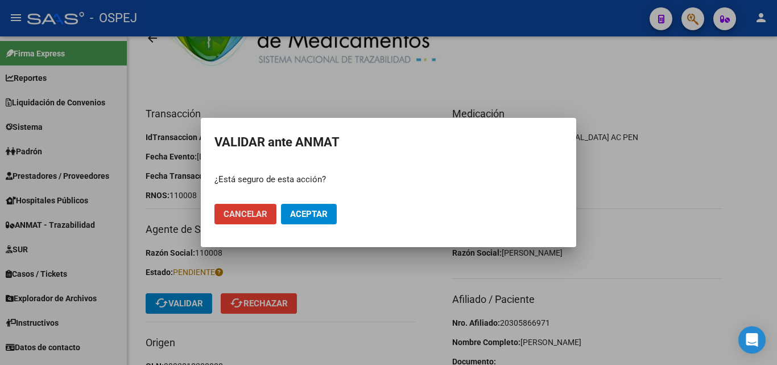
click at [324, 209] on span "Aceptar" at bounding box center [309, 214] width 38 height 10
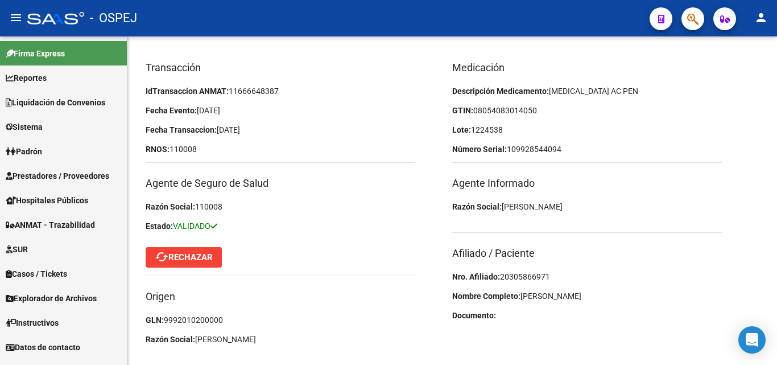
scroll to position [114, 0]
